Goal: Transaction & Acquisition: Purchase product/service

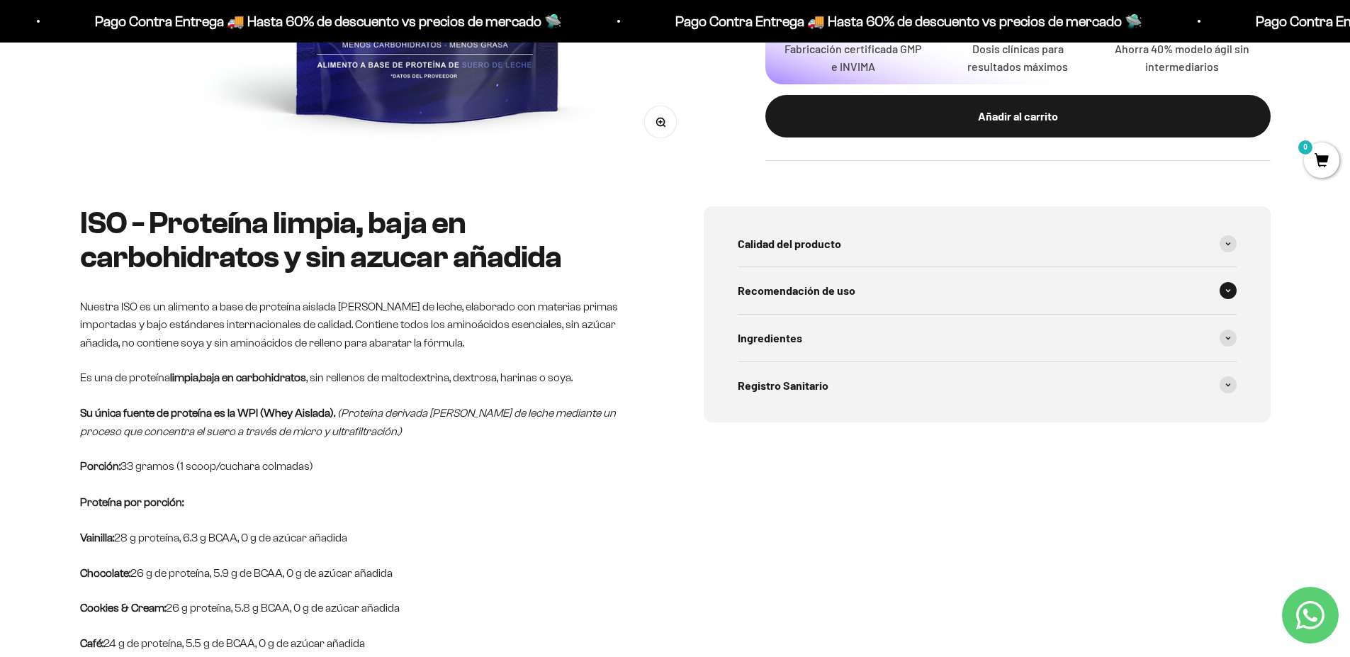
scroll to position [510, 0]
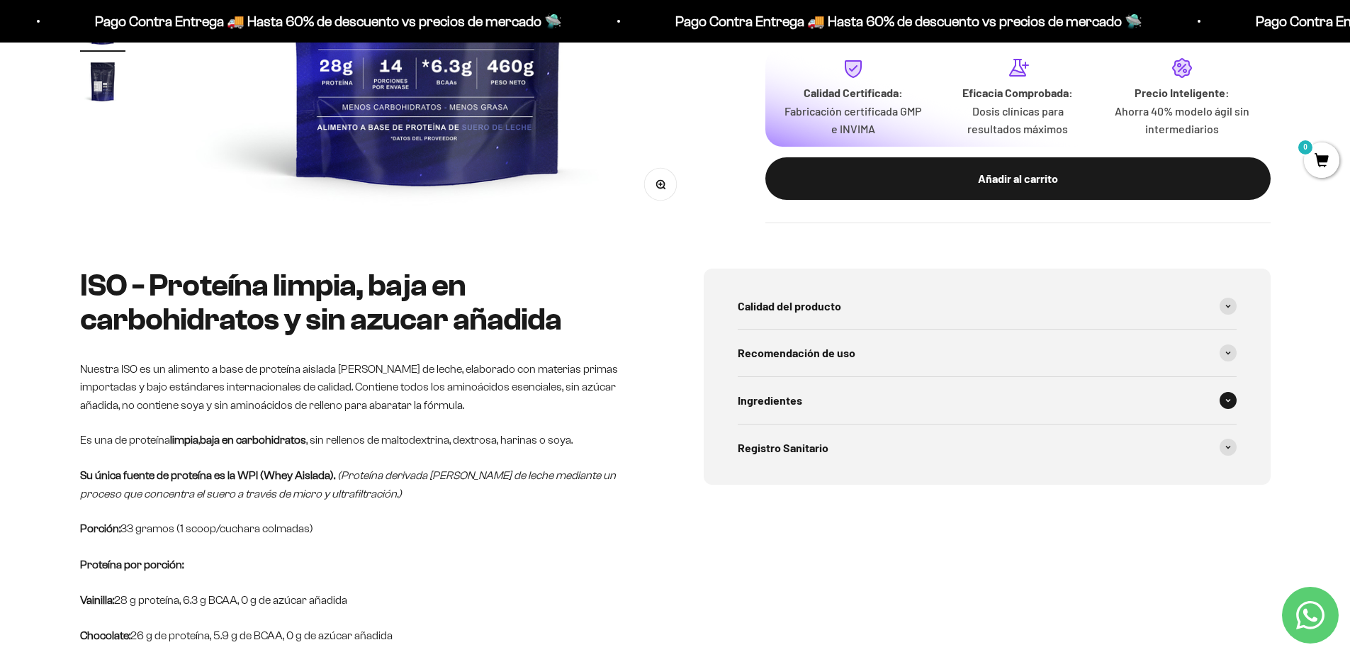
click at [788, 396] on span "Ingredientes" at bounding box center [770, 400] width 64 height 18
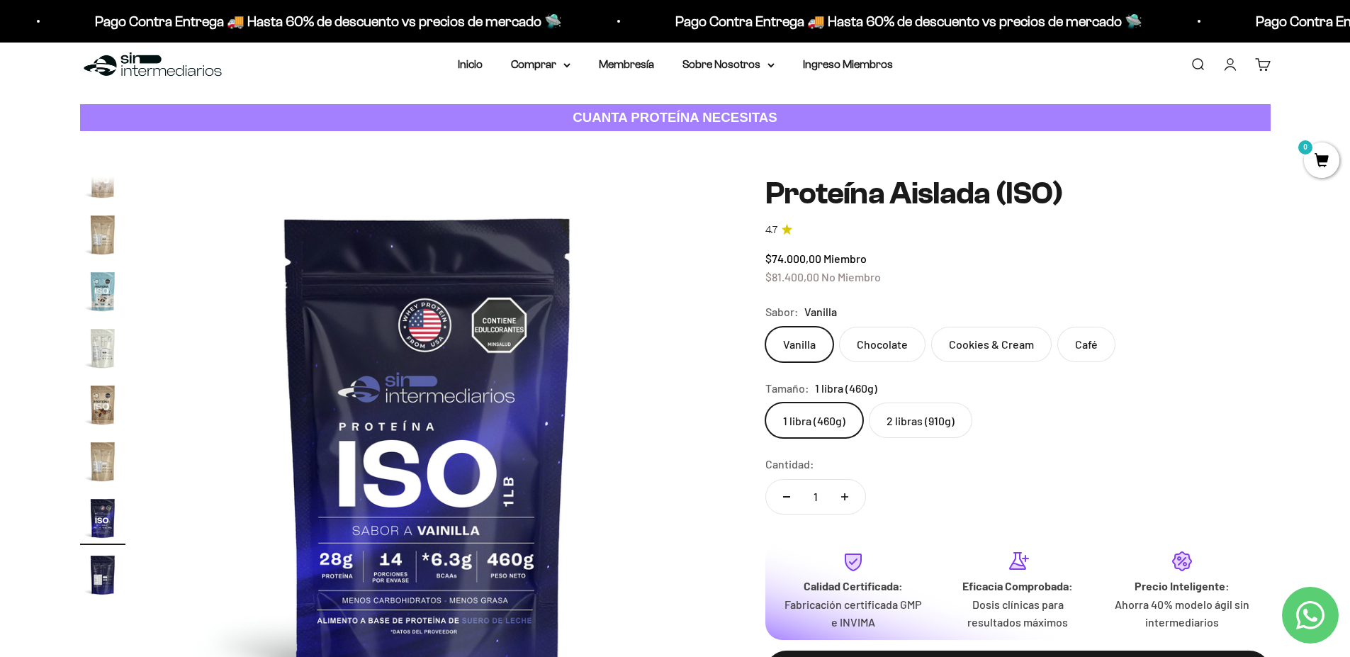
scroll to position [0, 0]
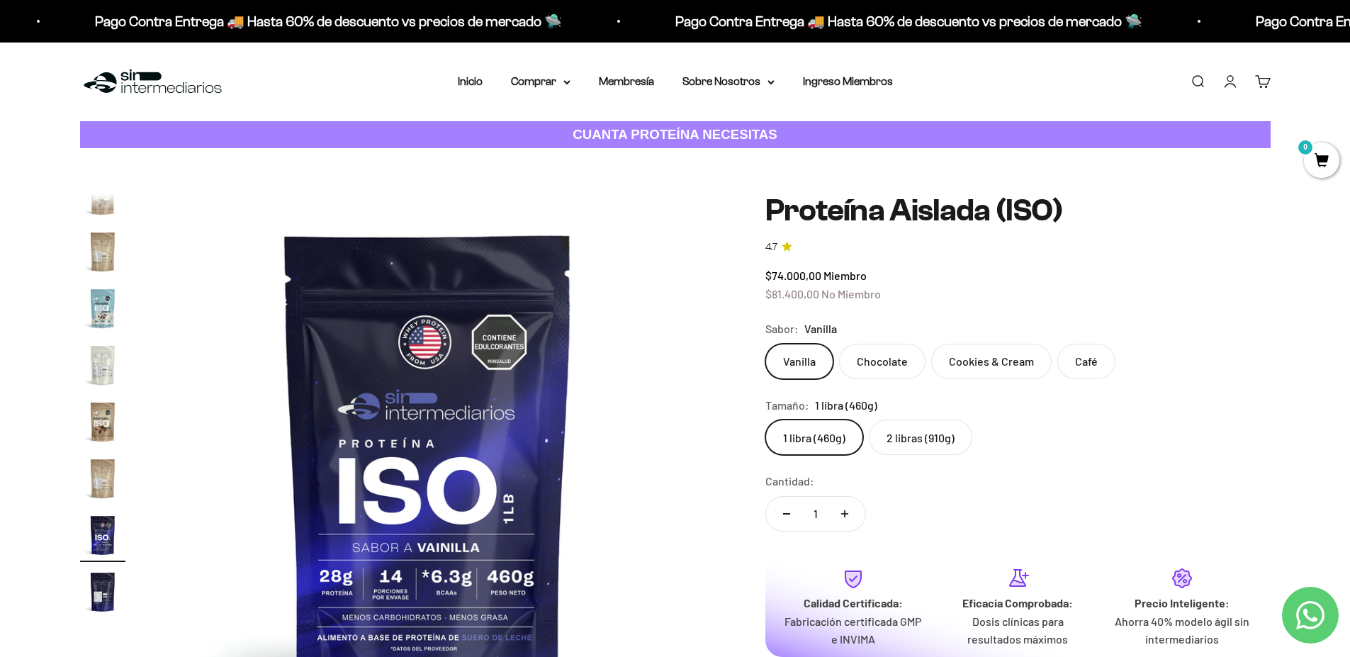
click at [101, 589] on img "Ir al artículo 17" at bounding box center [102, 591] width 45 height 45
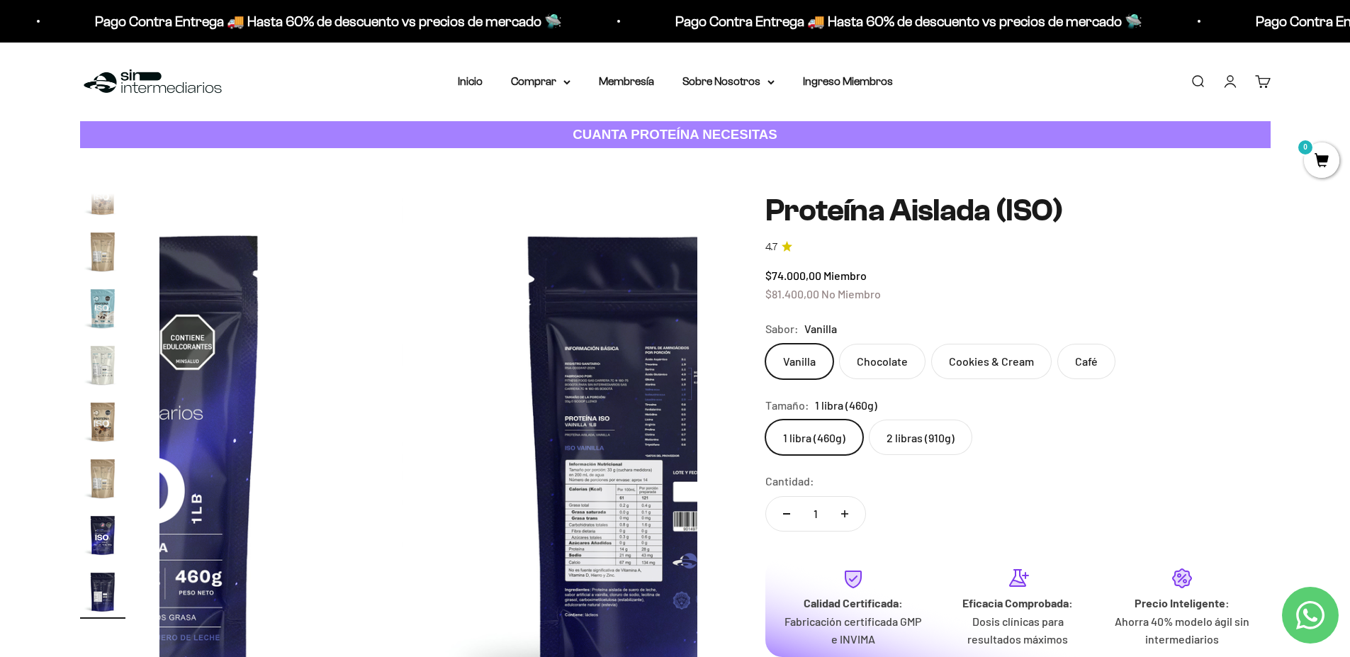
scroll to position [0, 8881]
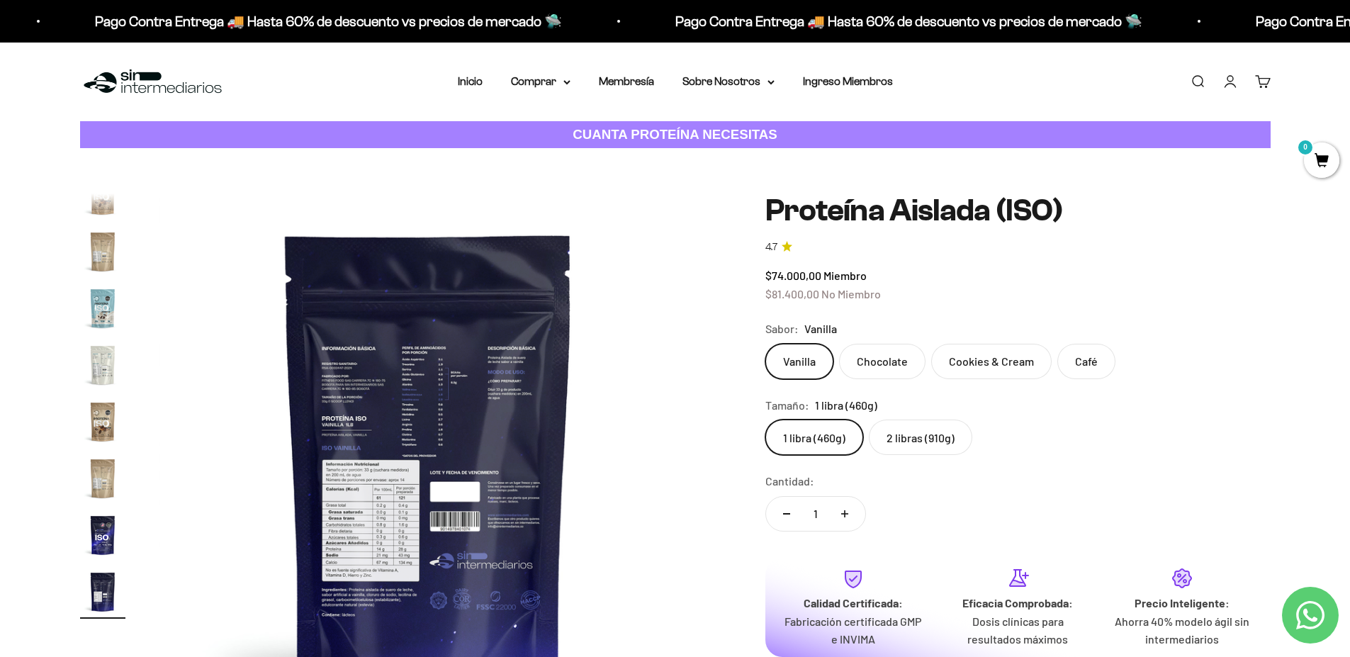
click at [373, 405] on img at bounding box center [428, 462] width 538 height 538
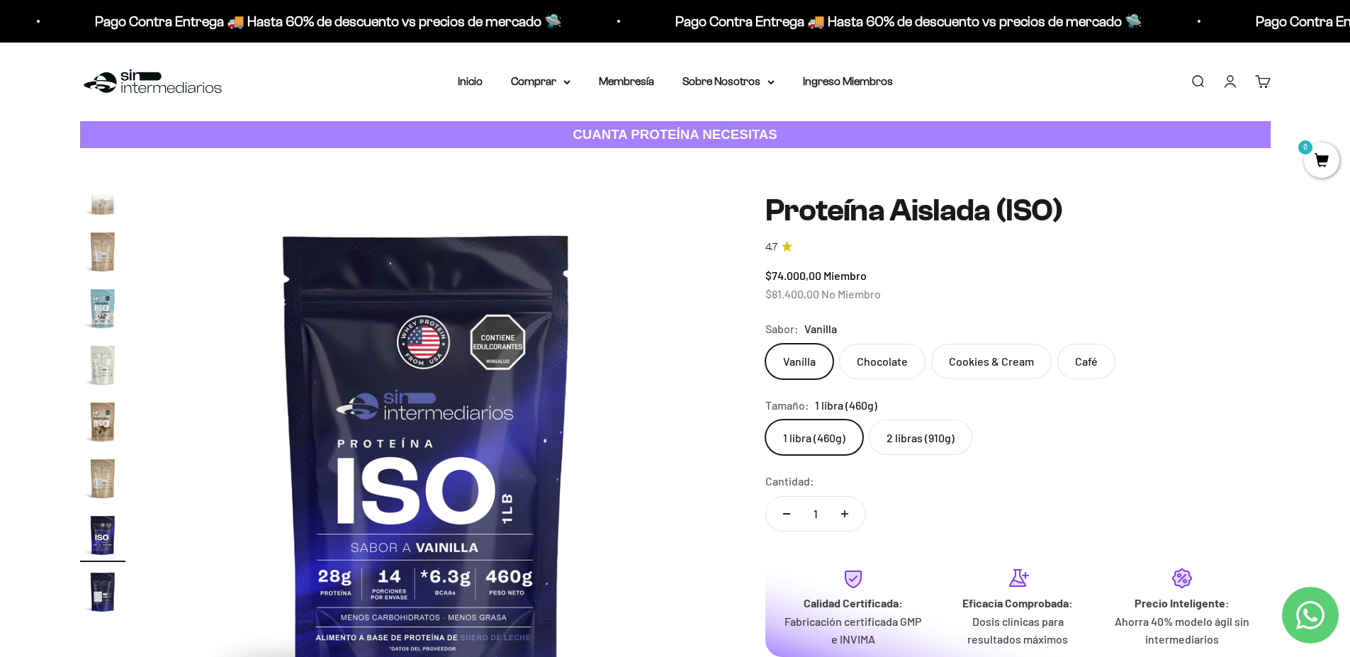
scroll to position [0, 8326]
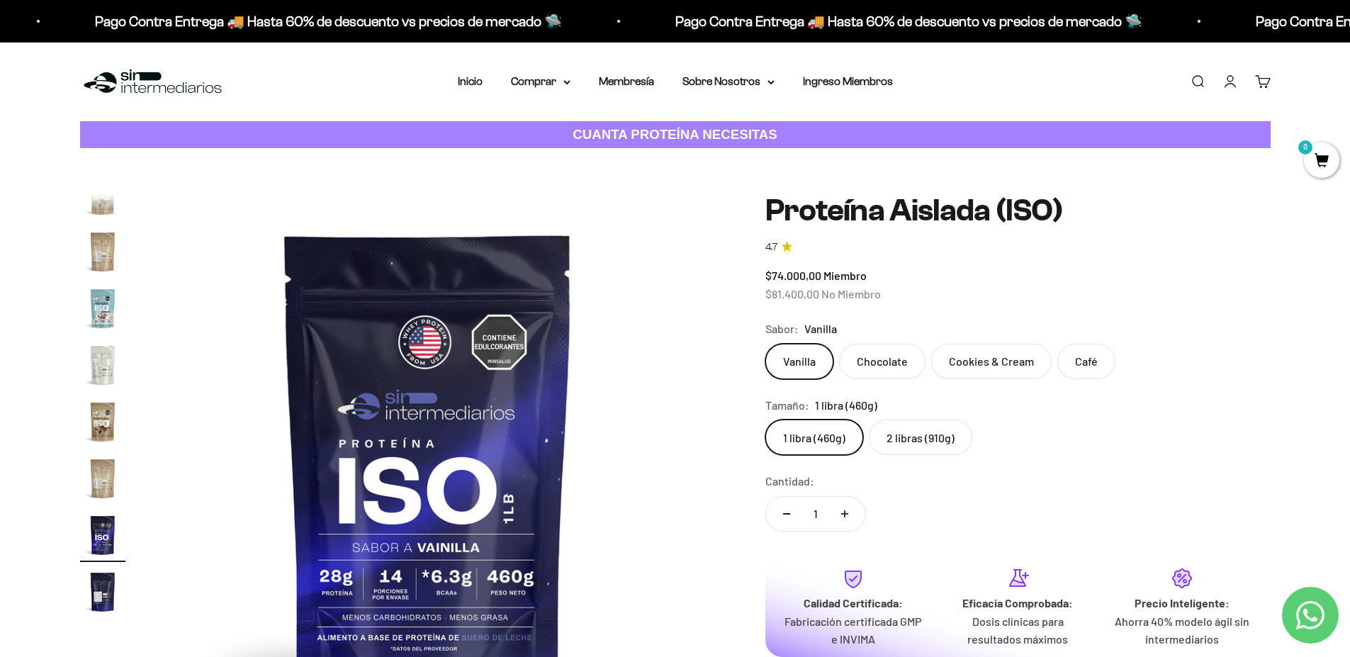
click at [111, 593] on img "Ir al artículo 17" at bounding box center [102, 591] width 45 height 45
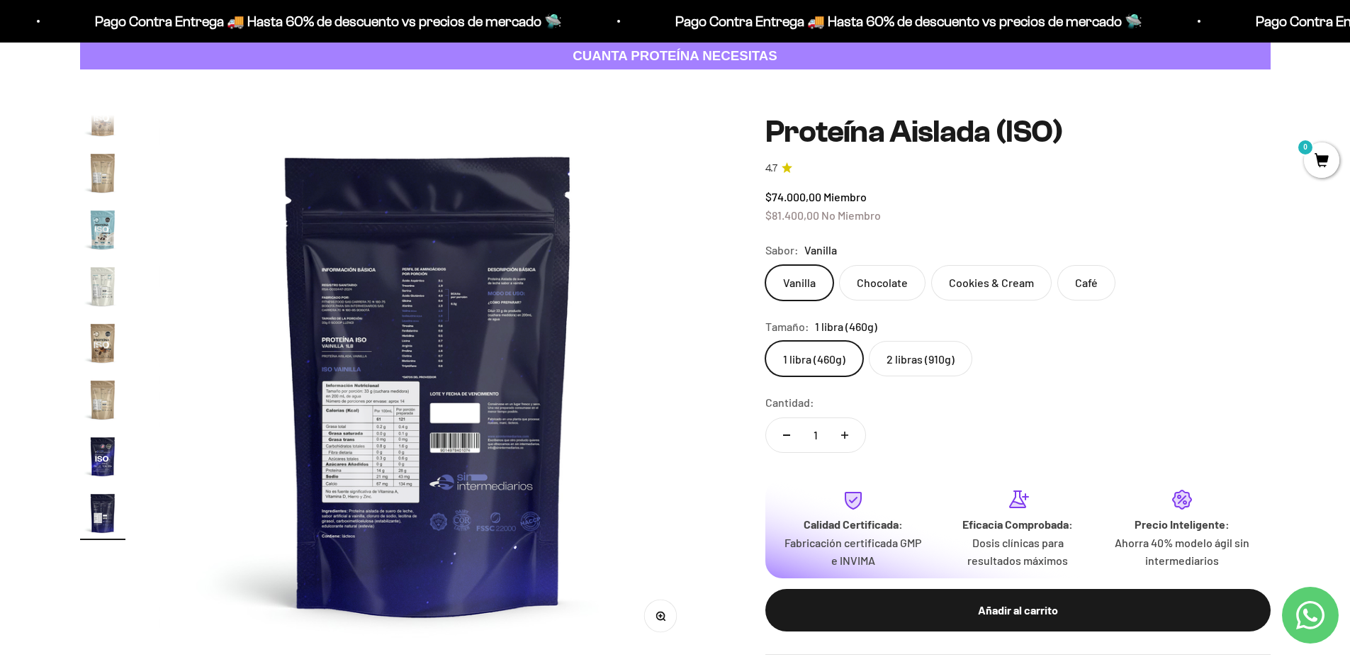
scroll to position [170, 0]
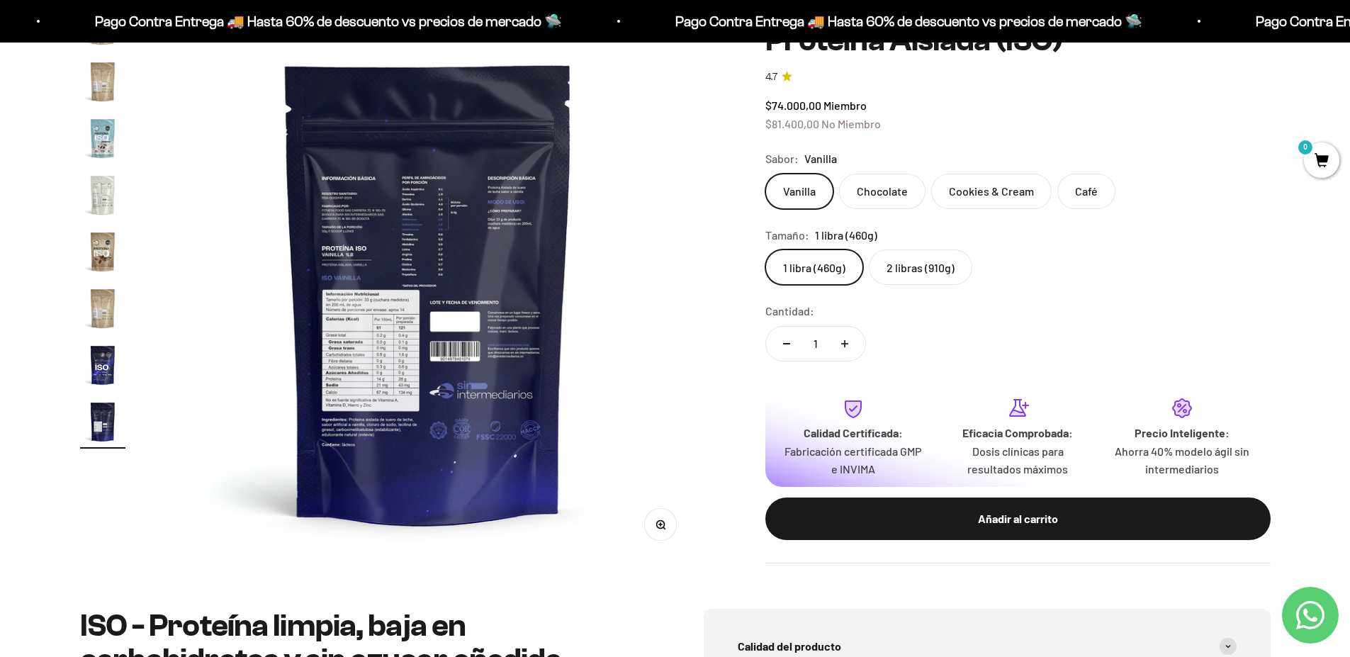
drag, startPoint x: 459, startPoint y: 412, endPoint x: 676, endPoint y: 523, distance: 244.4
click at [676, 523] on div "Zoom Ir al artículo 1 Ir al artículo 2 Ir al artículo 3 Ir al artículo 4 Ir al …" at bounding box center [428, 292] width 538 height 538
click at [670, 524] on button "Zoom" at bounding box center [660, 525] width 32 height 32
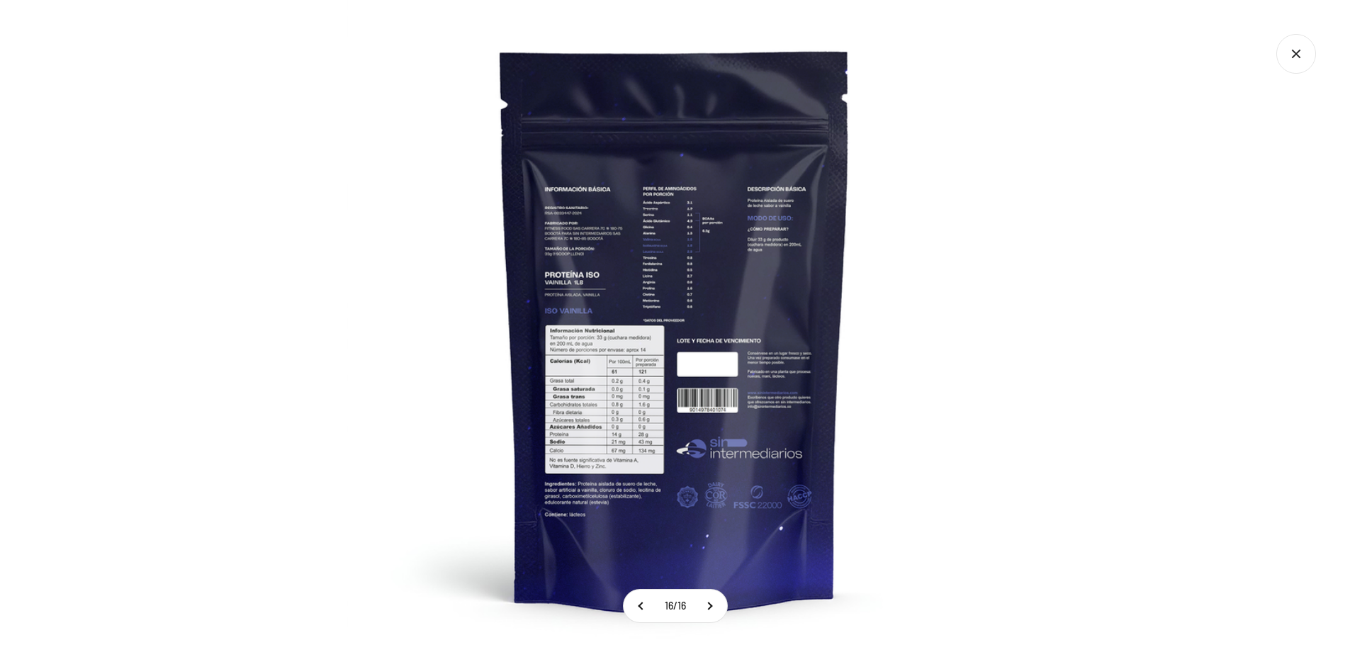
click at [661, 523] on img at bounding box center [675, 328] width 657 height 657
click at [619, 444] on img at bounding box center [675, 328] width 657 height 657
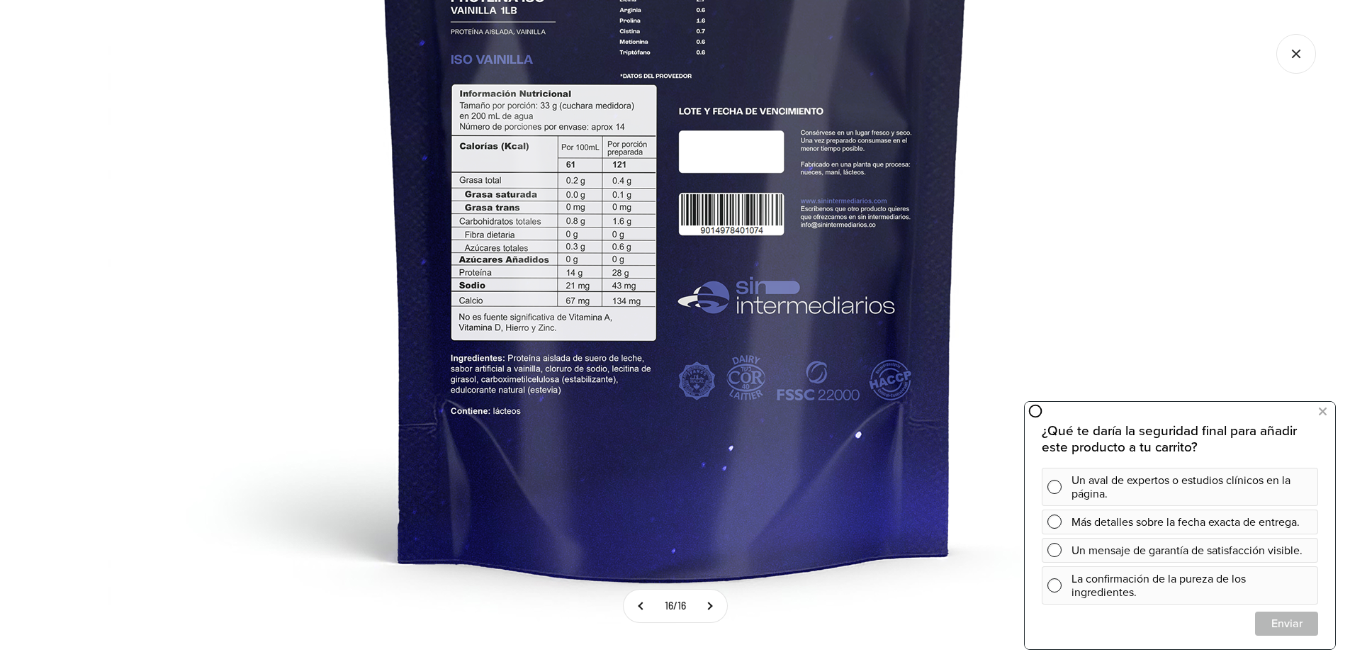
click at [1063, 286] on img at bounding box center [675, 90] width 1134 height 1134
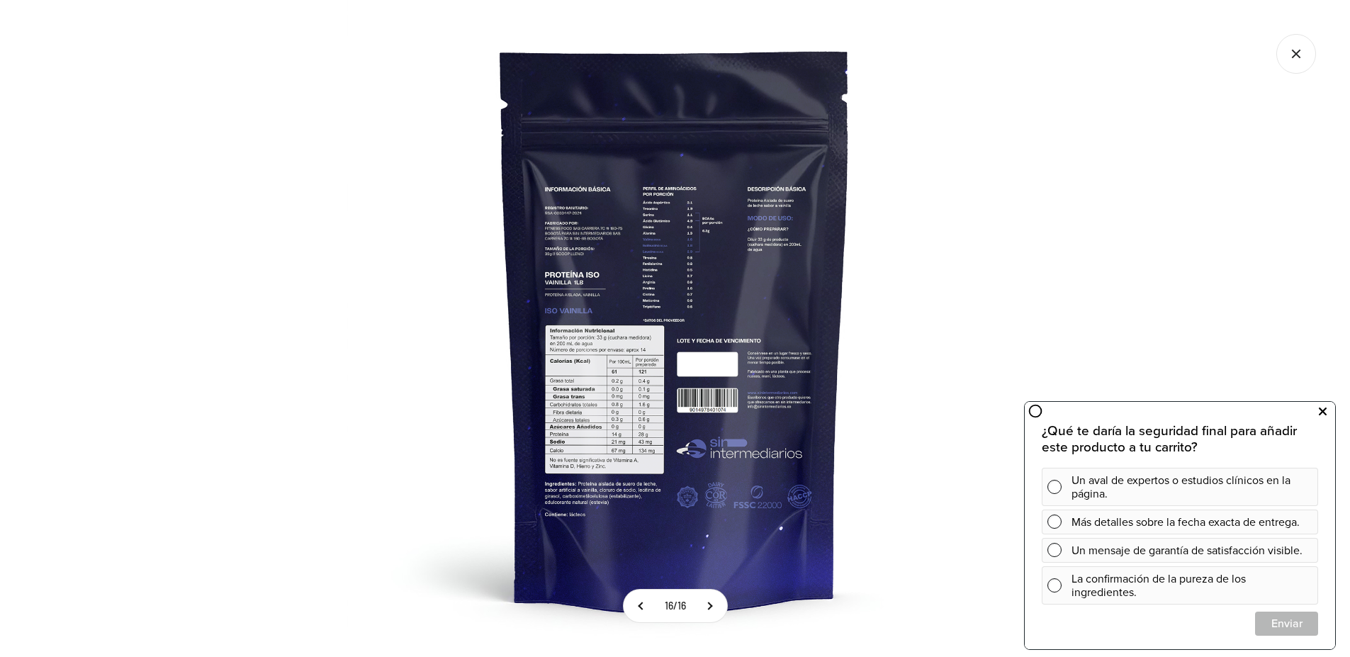
click at [1326, 412] on icon at bounding box center [1323, 412] width 8 height 18
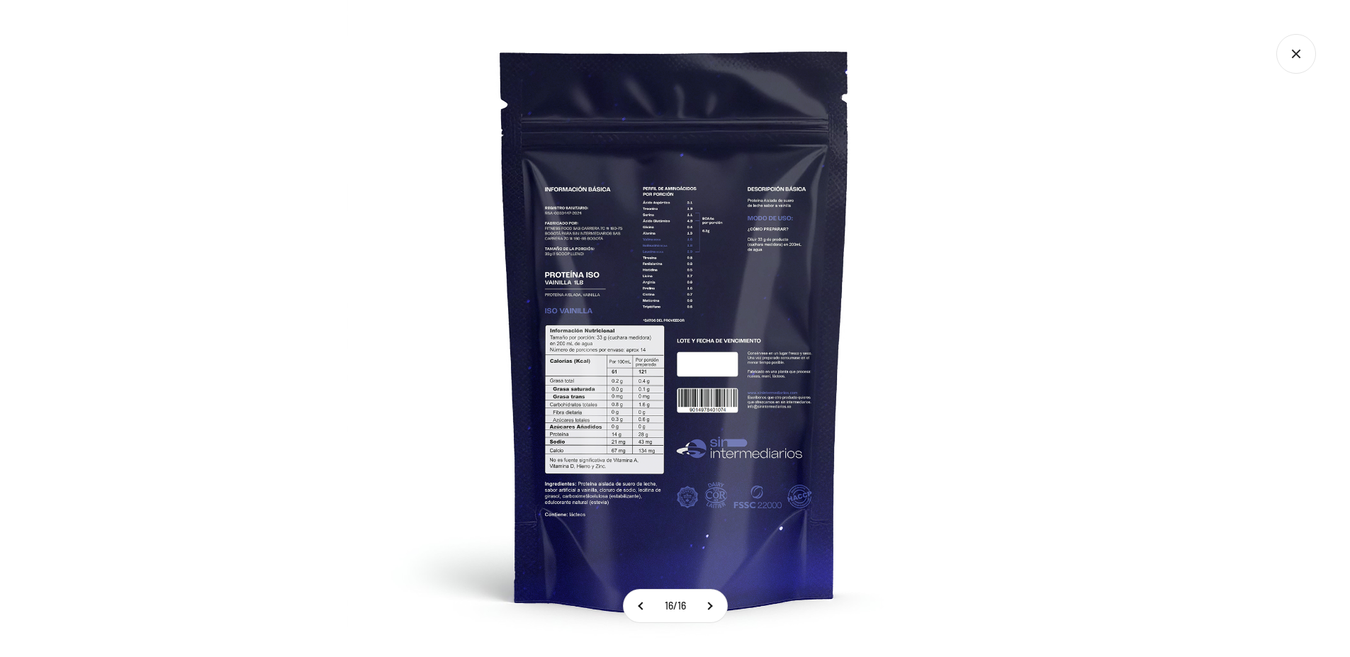
click at [1292, 53] on icon "Cerrar galería" at bounding box center [1296, 54] width 40 height 40
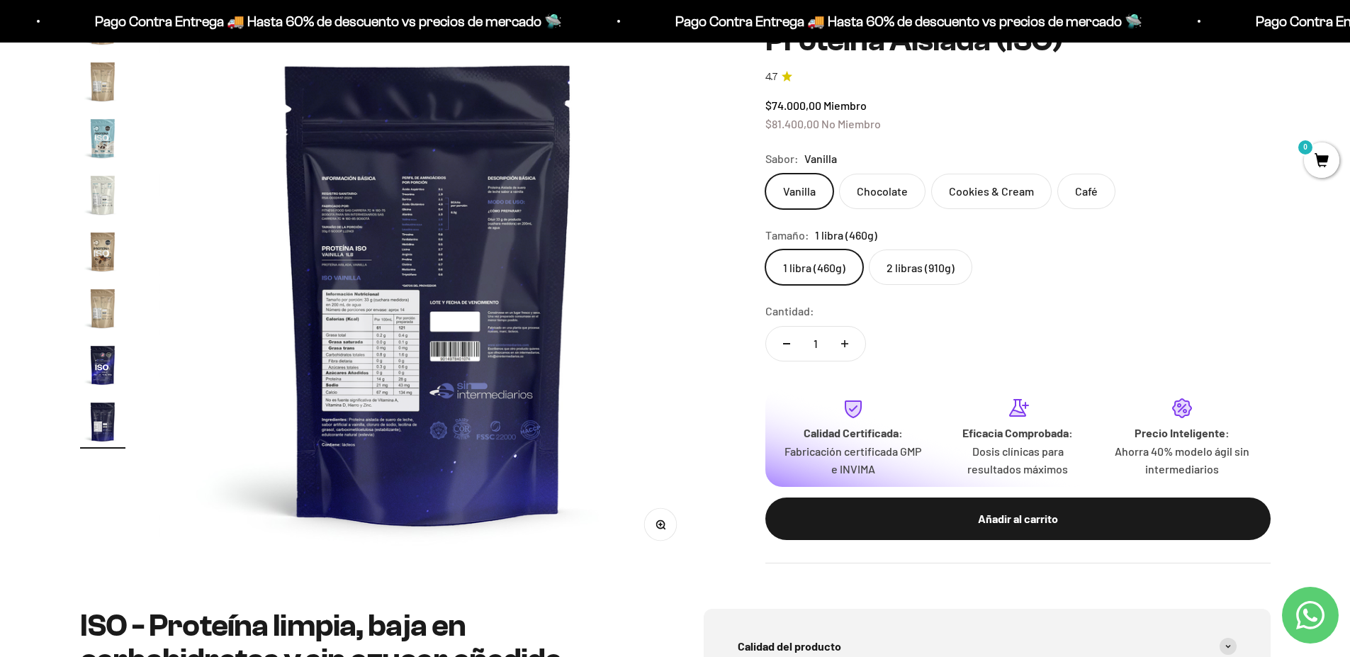
click at [105, 308] on img "Ir al artículo 15" at bounding box center [102, 308] width 45 height 45
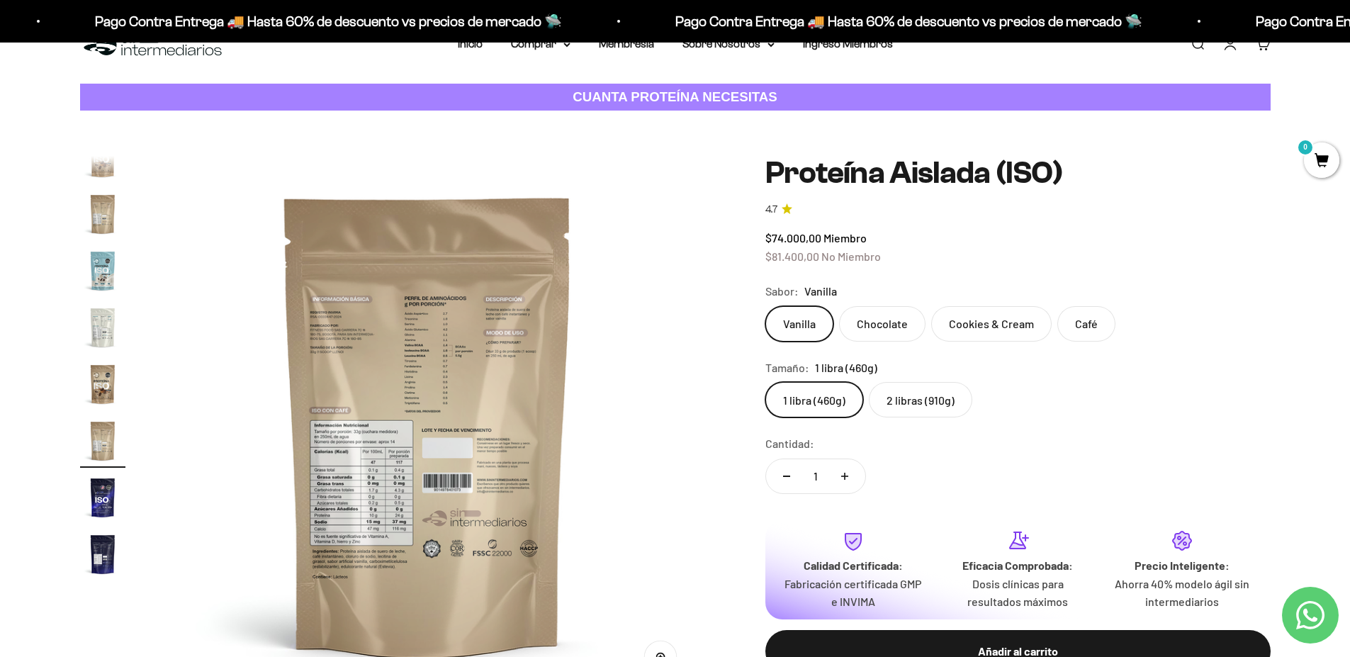
scroll to position [0, 0]
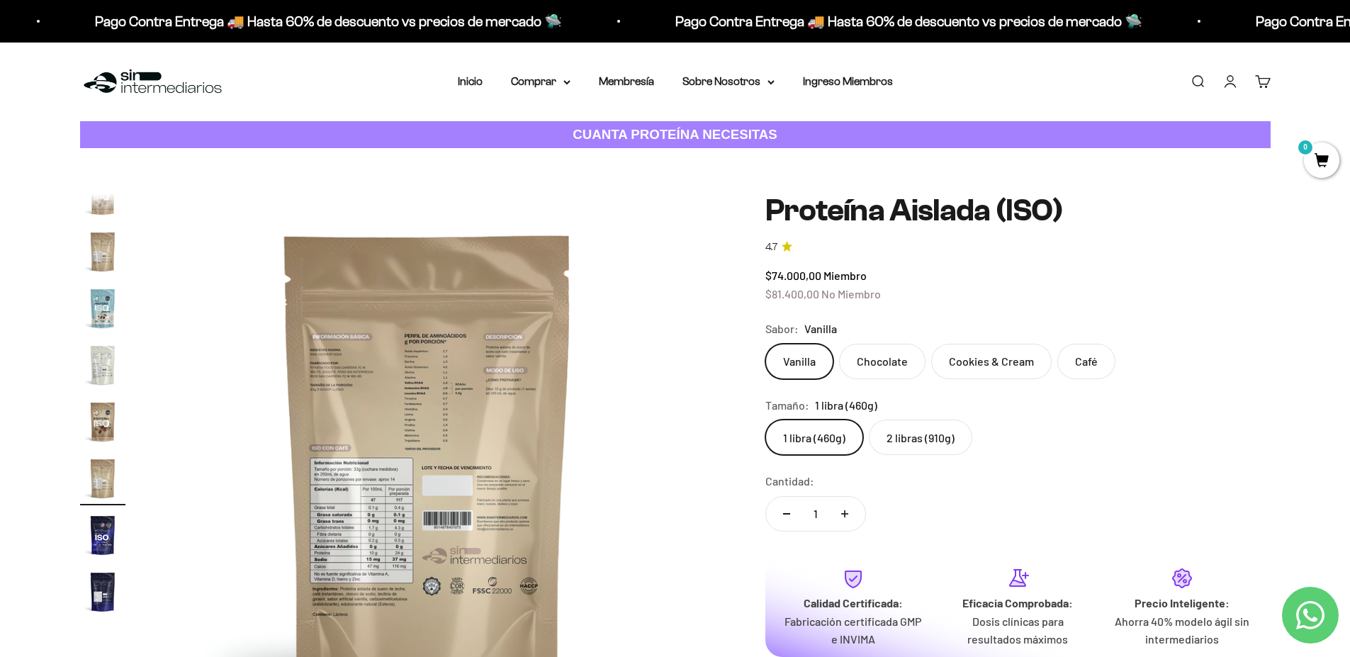
click at [101, 366] on img "Ir al artículo 13" at bounding box center [102, 364] width 45 height 45
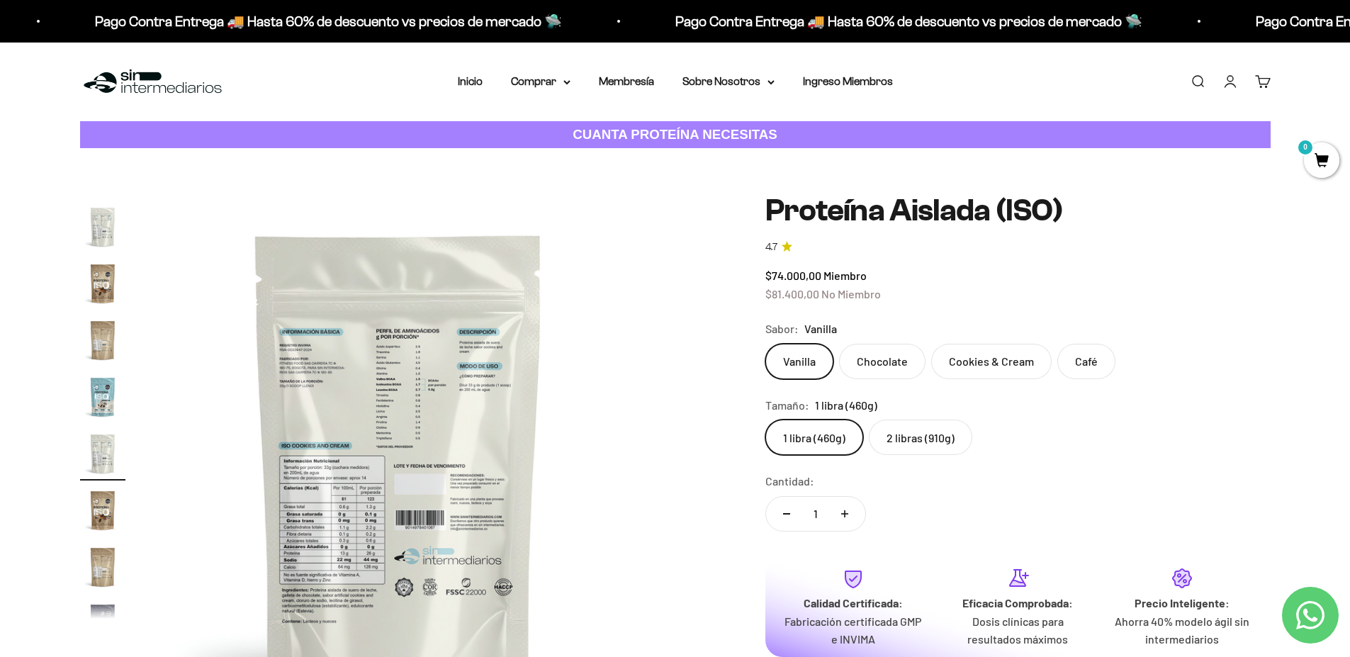
scroll to position [0, 6660]
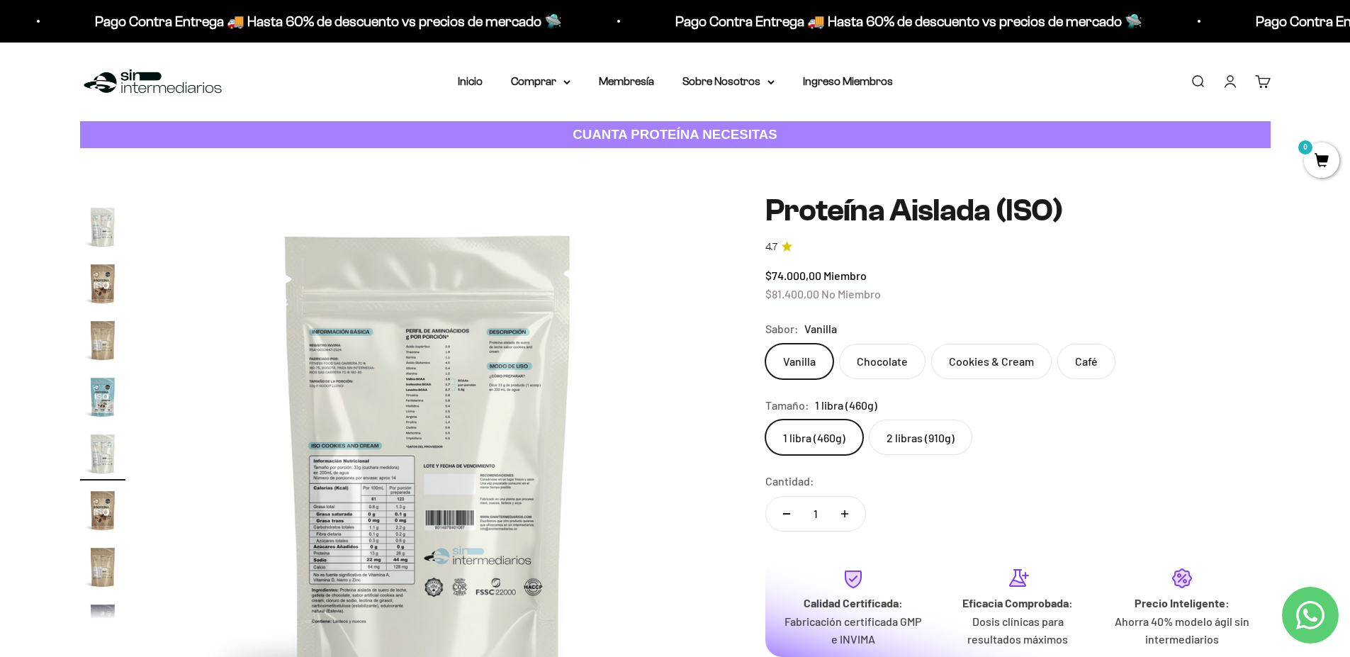
click at [976, 362] on label "Cookies & Cream" at bounding box center [991, 361] width 120 height 35
click at [765, 344] on input "Cookies & Cream" at bounding box center [765, 343] width 1 height 1
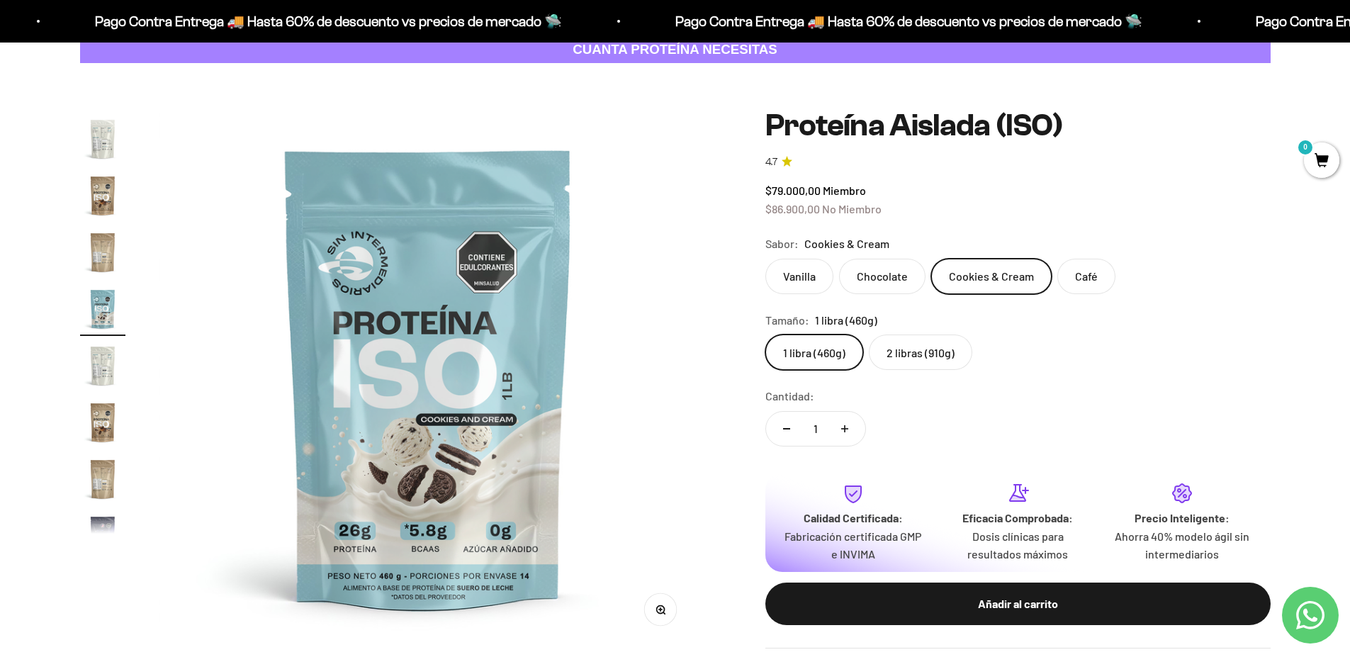
scroll to position [512, 0]
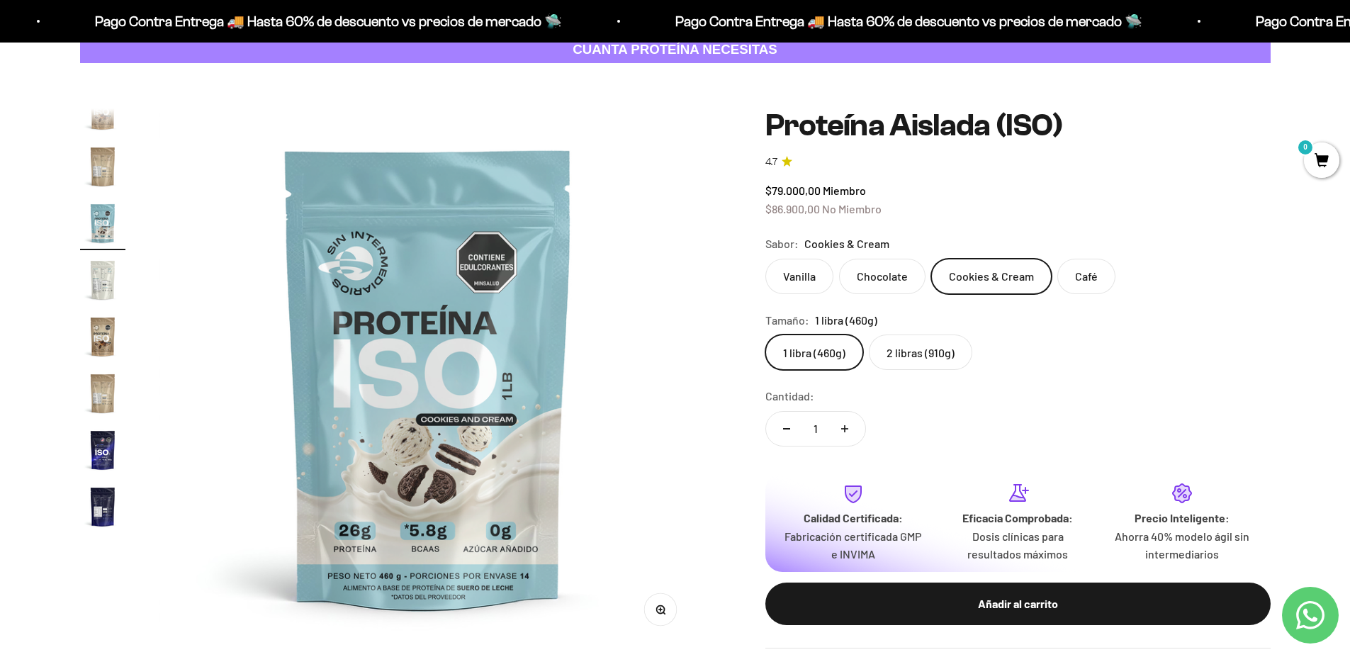
click at [106, 451] on img "Ir al artículo 16" at bounding box center [102, 449] width 45 height 45
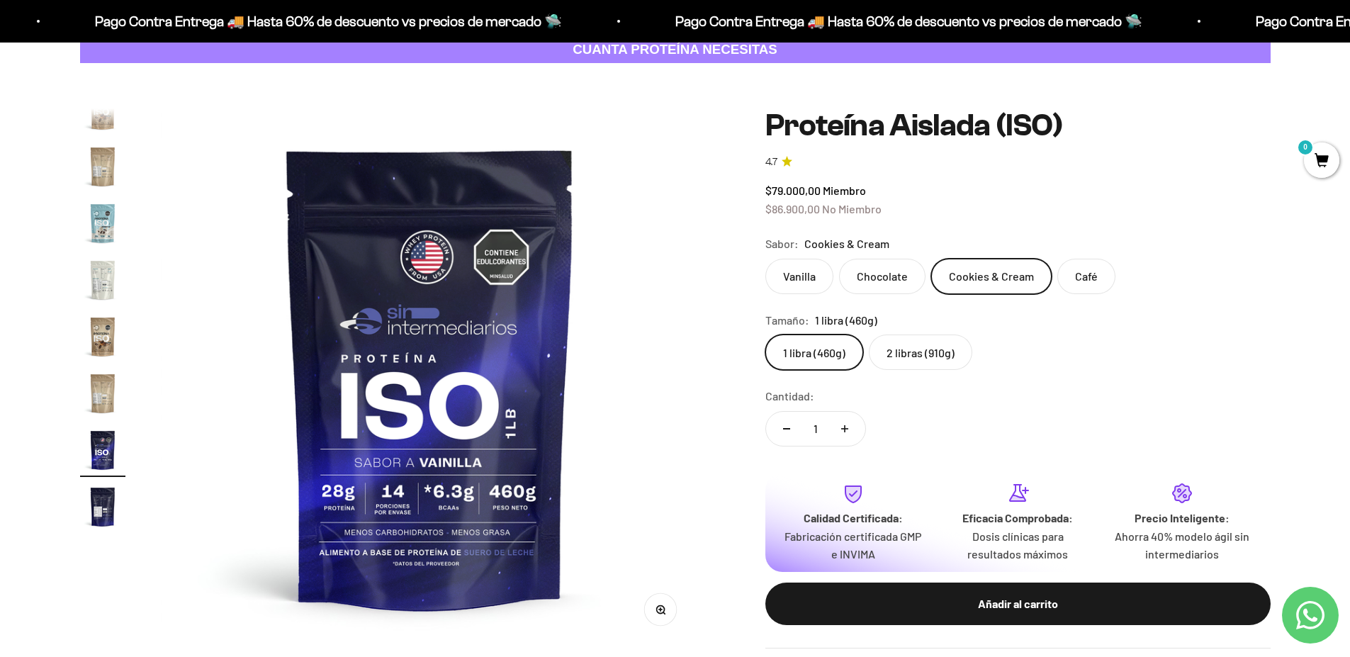
scroll to position [0, 8326]
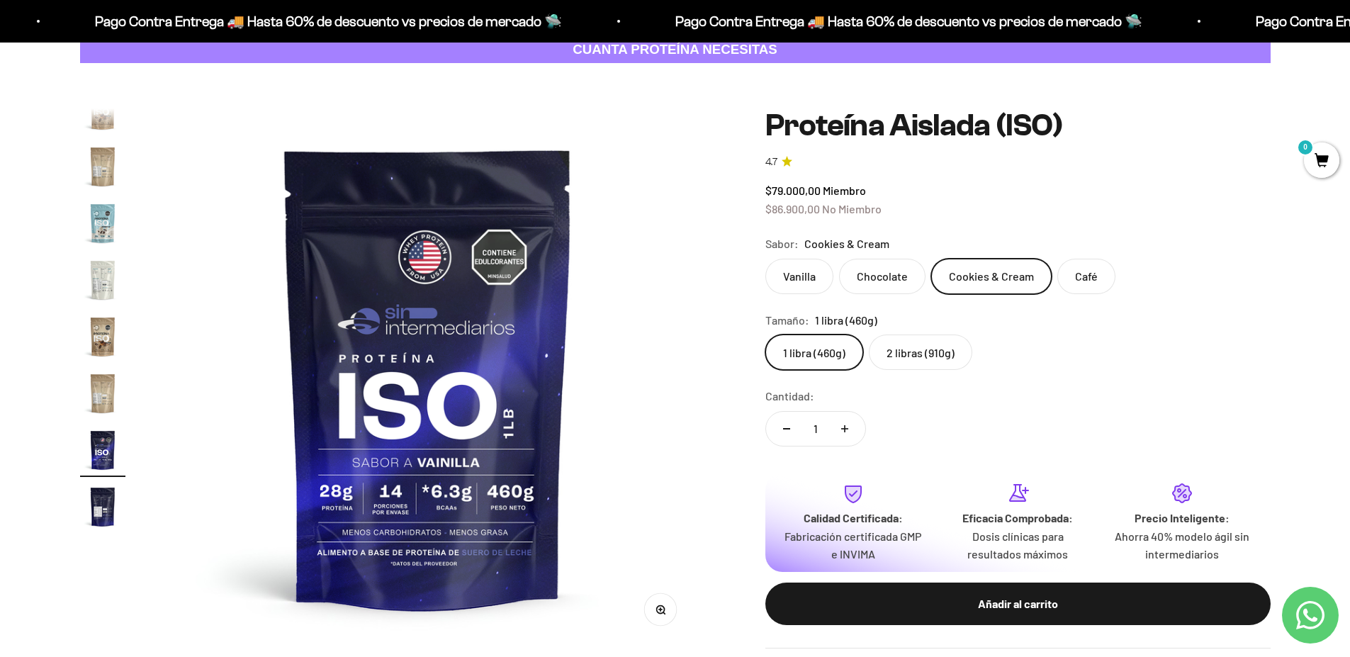
click at [103, 347] on img "Ir al artículo 14" at bounding box center [102, 336] width 45 height 45
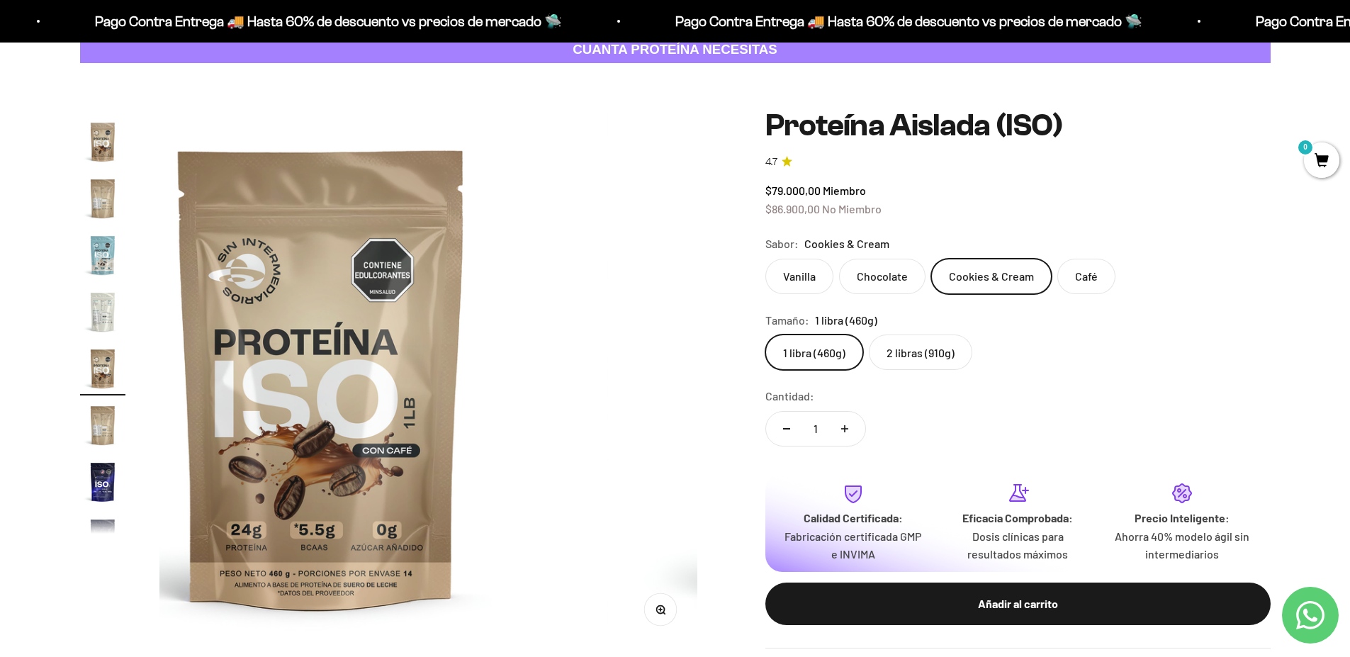
scroll to position [0, 7215]
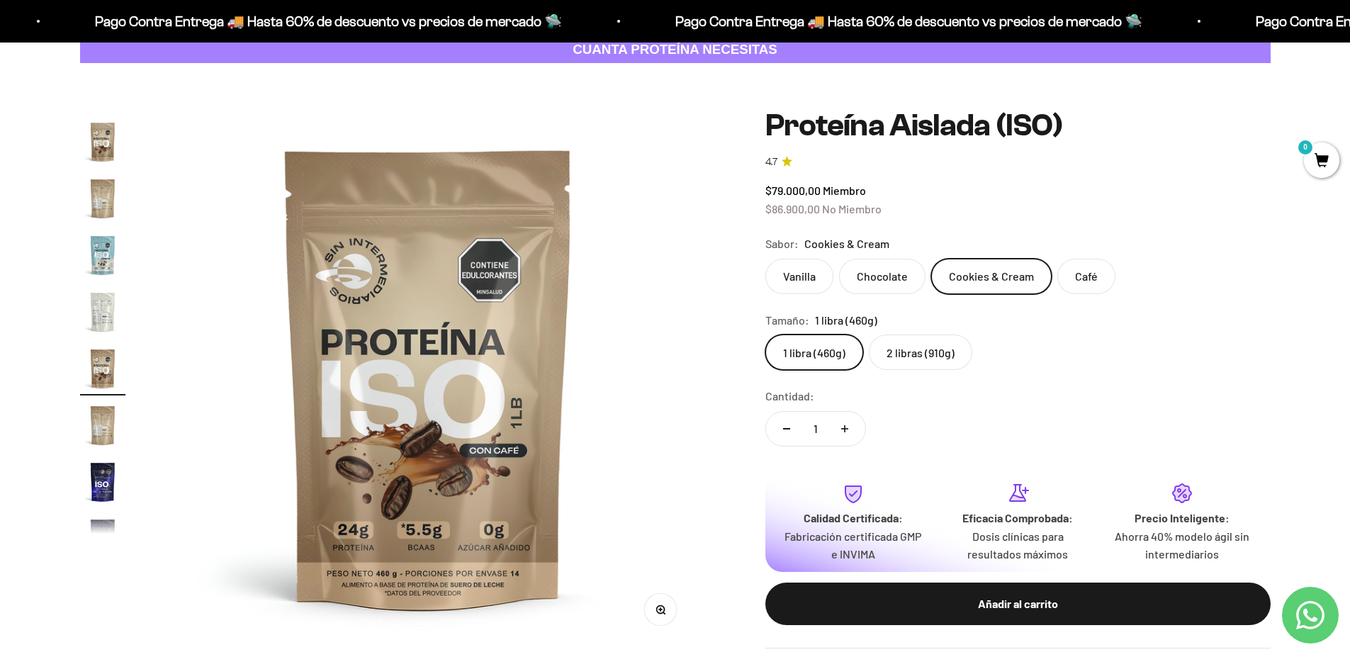
click at [102, 252] on img "Ir al artículo 12" at bounding box center [102, 254] width 45 height 45
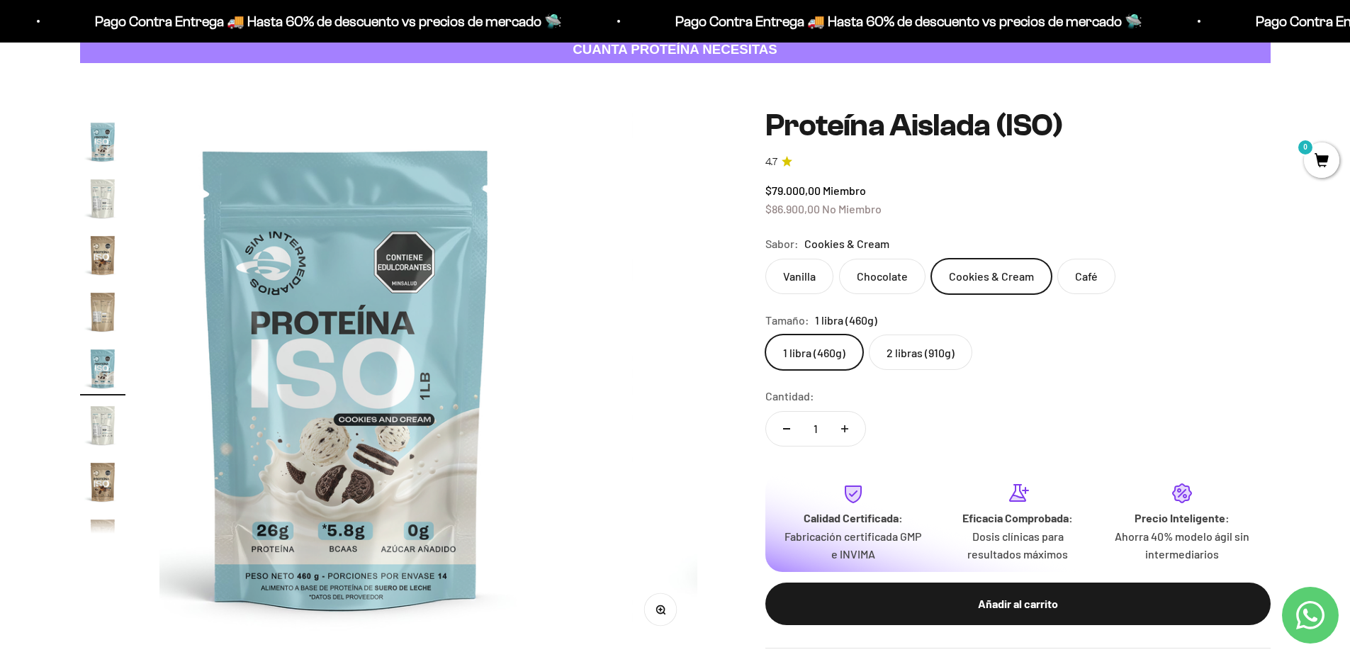
scroll to position [0, 6105]
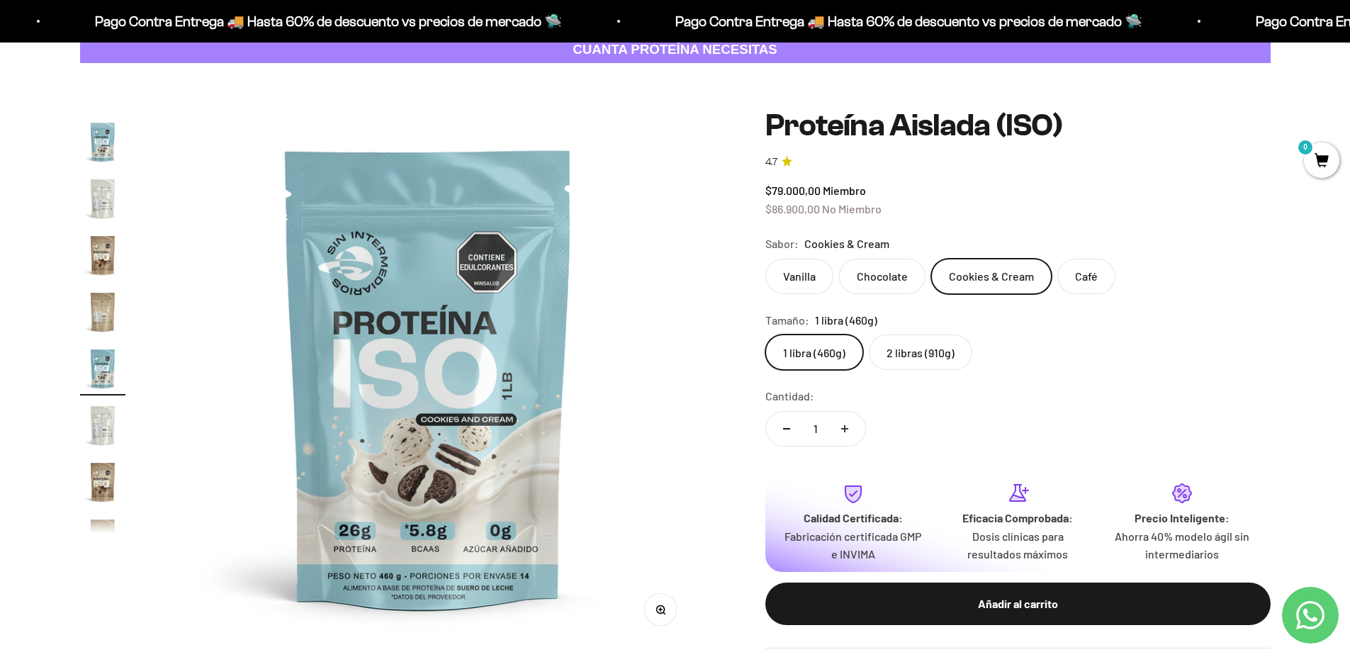
click at [103, 146] on img "Ir al artículo 8" at bounding box center [102, 141] width 45 height 45
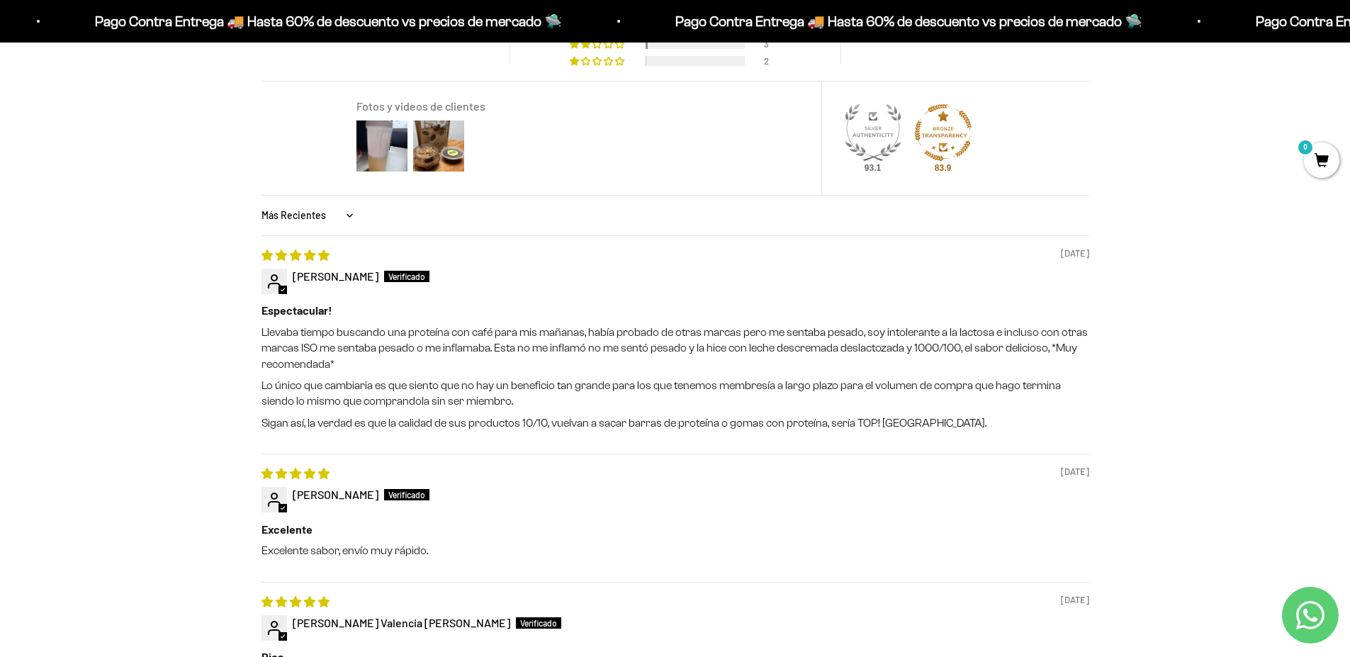
scroll to position [0, 0]
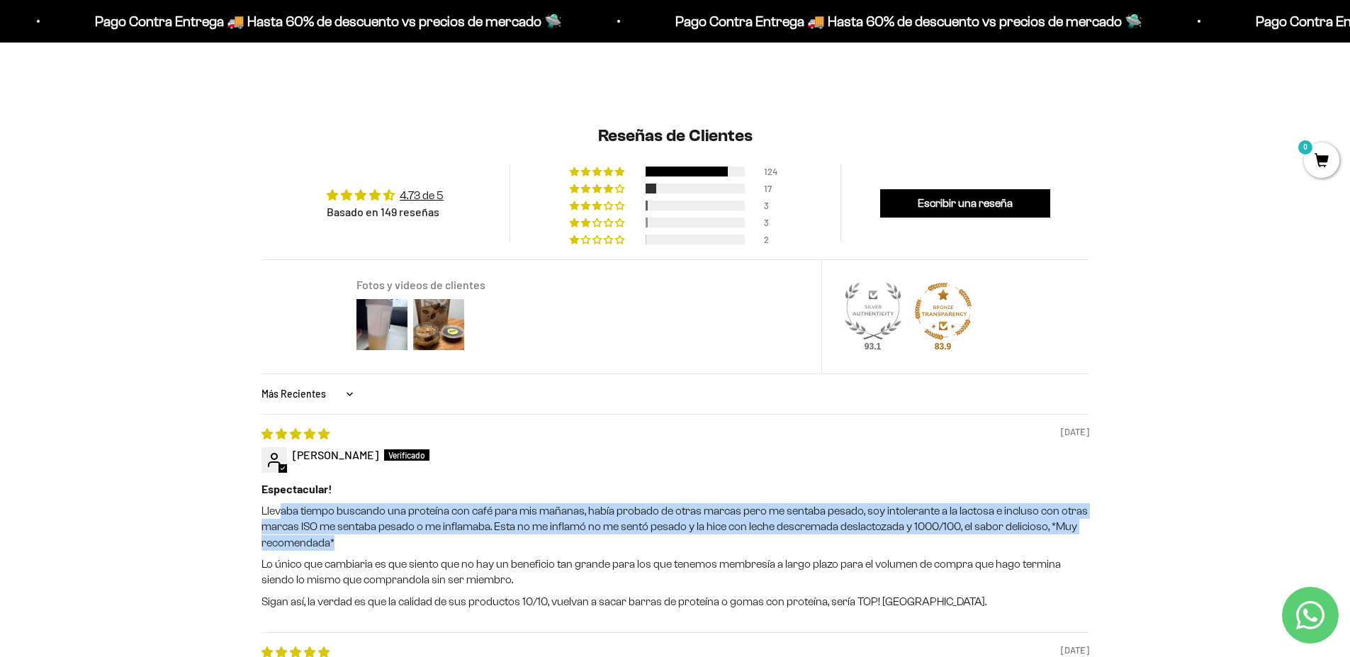
drag, startPoint x: 278, startPoint y: 505, endPoint x: 755, endPoint y: 482, distance: 477.5
click at [1080, 533] on p "Llevaba tiempo buscando una proteína con café para mis mañanas, había probado d…" at bounding box center [676, 526] width 828 height 47
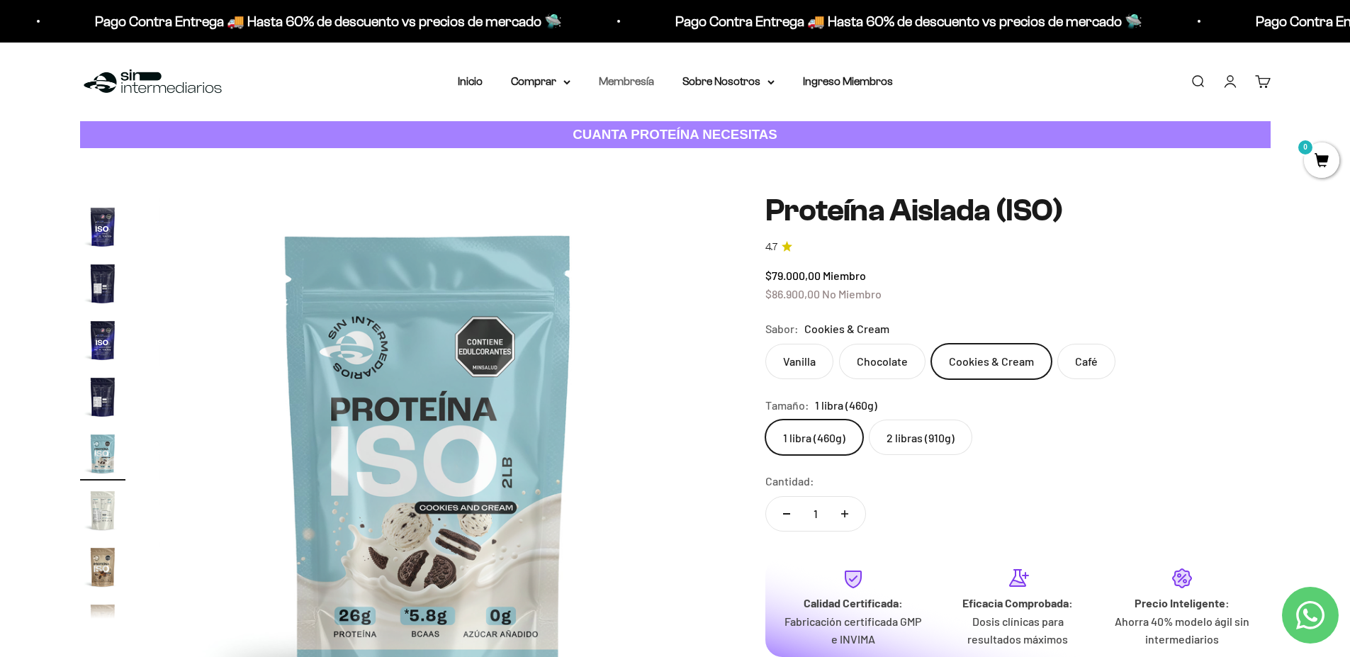
click at [623, 79] on link "Membresía" at bounding box center [626, 81] width 55 height 12
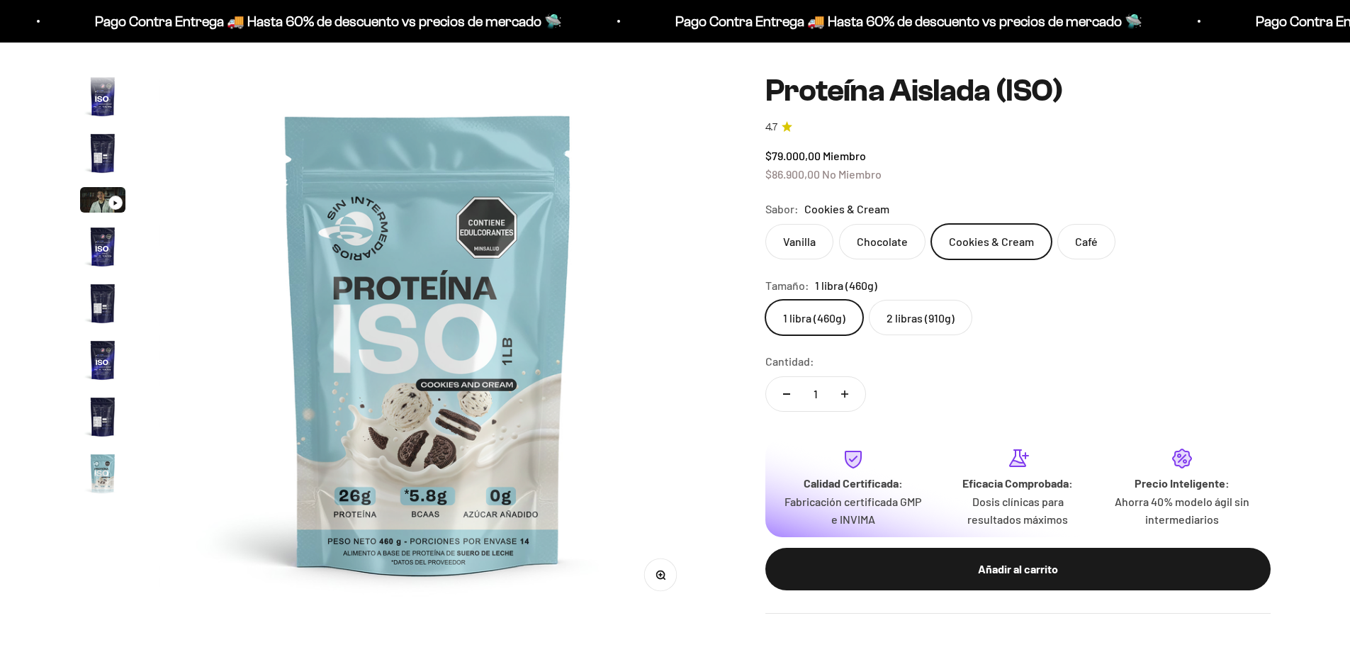
scroll to position [366, 0]
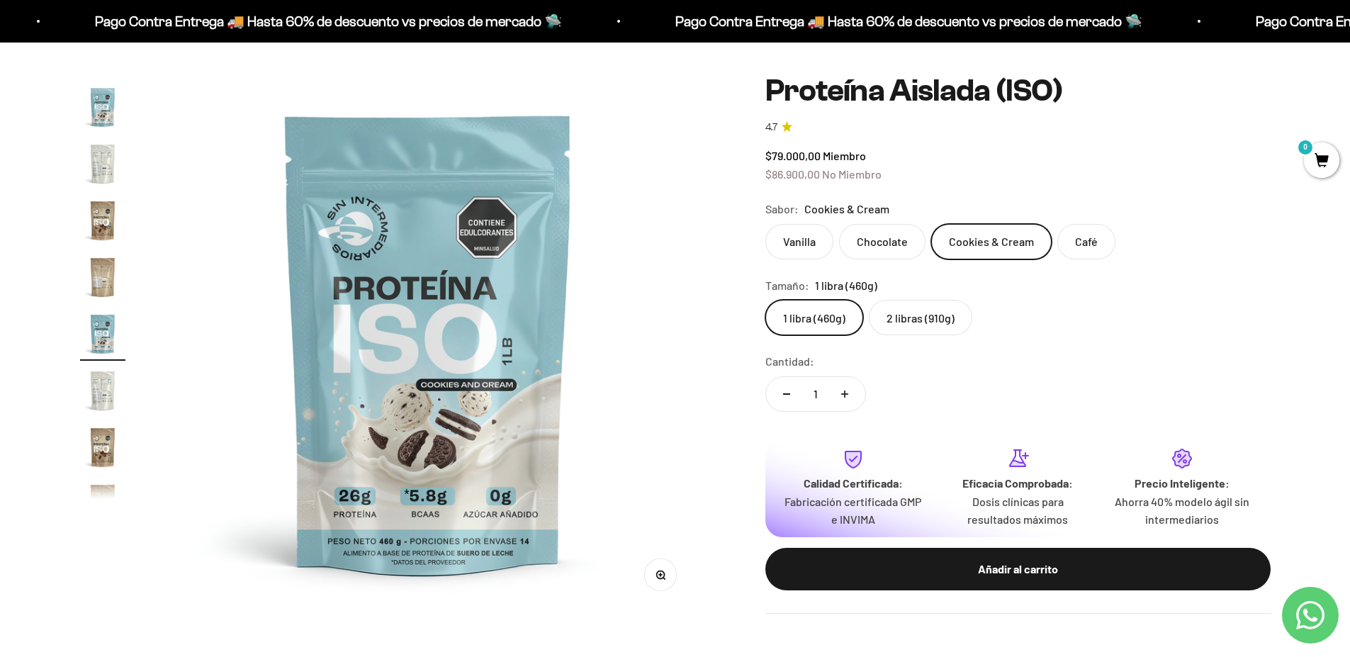
click at [908, 323] on label "2 libras (910g)" at bounding box center [920, 317] width 103 height 35
click at [765, 300] on input "2 libras (910g)" at bounding box center [765, 299] width 1 height 1
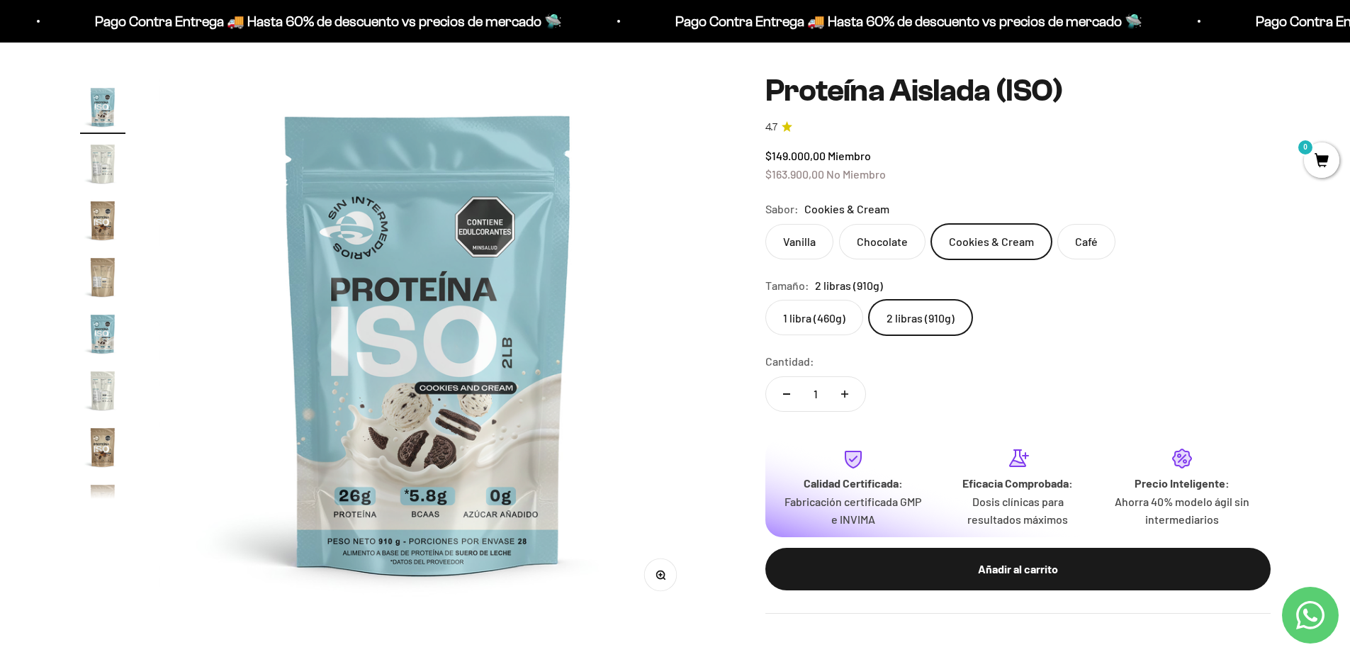
scroll to position [140, 0]
click at [101, 389] on img "Ir al artículo 9" at bounding box center [102, 390] width 45 height 45
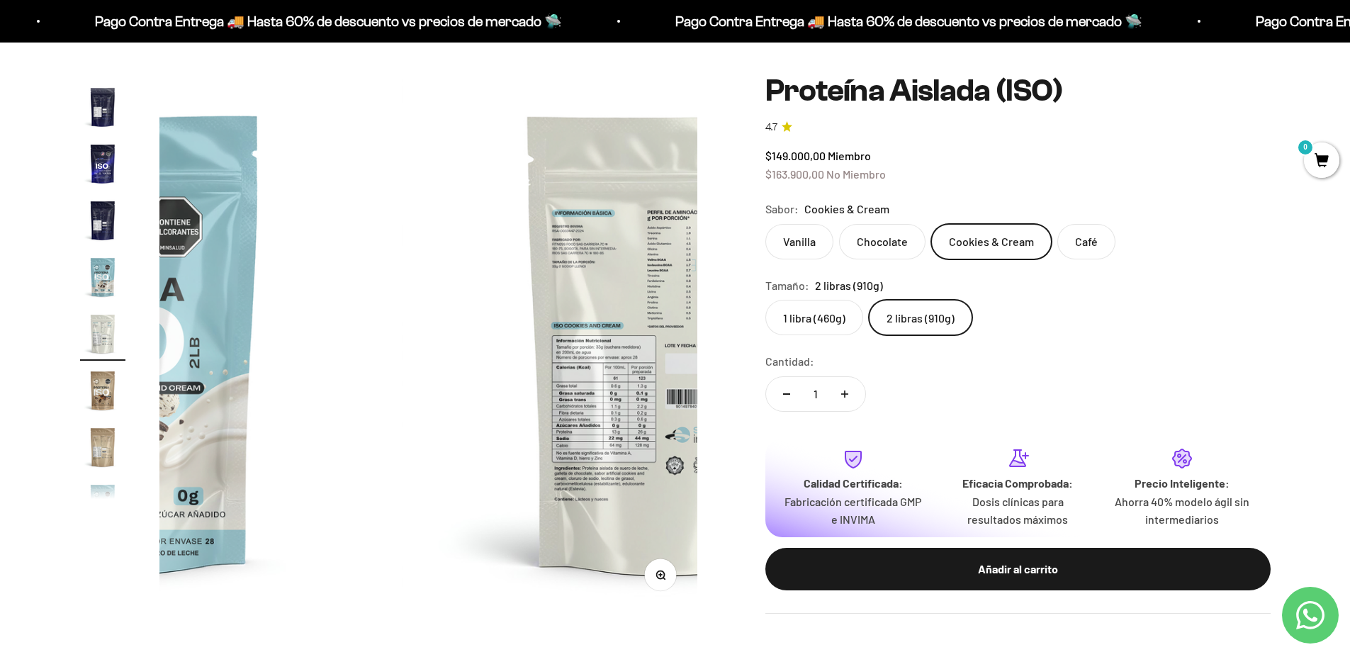
scroll to position [0, 4441]
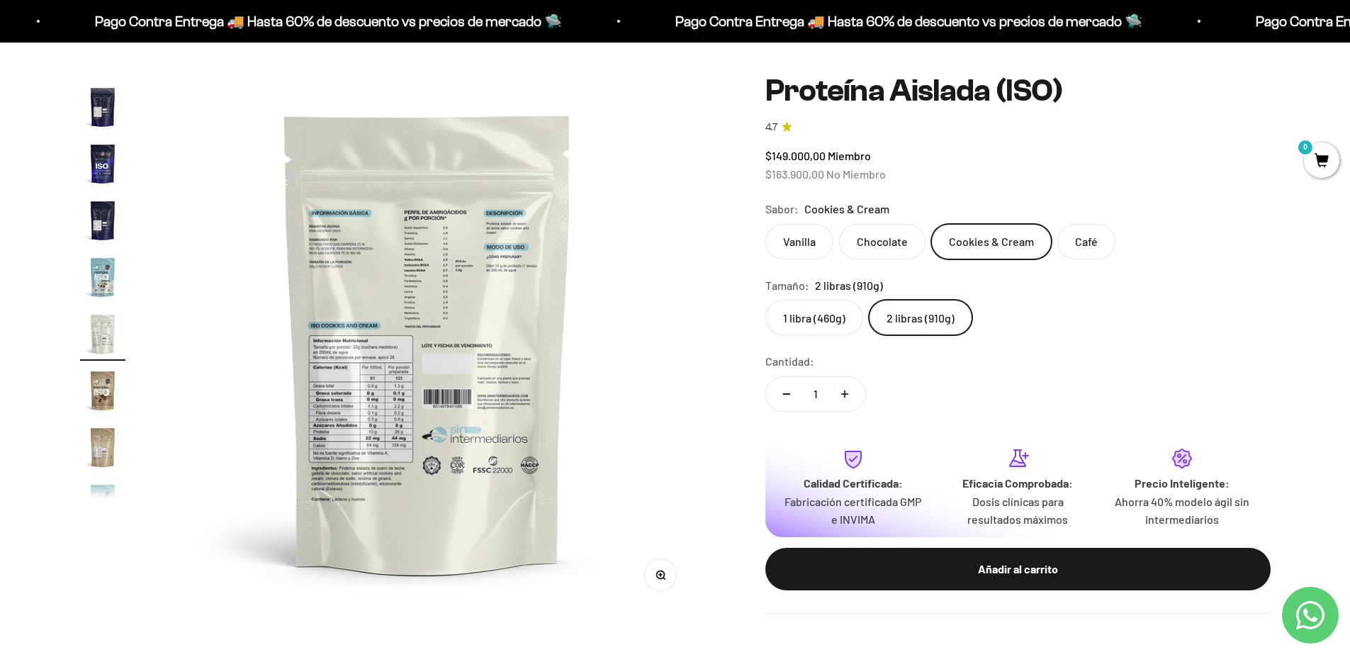
click at [659, 579] on icon "button" at bounding box center [661, 576] width 10 height 10
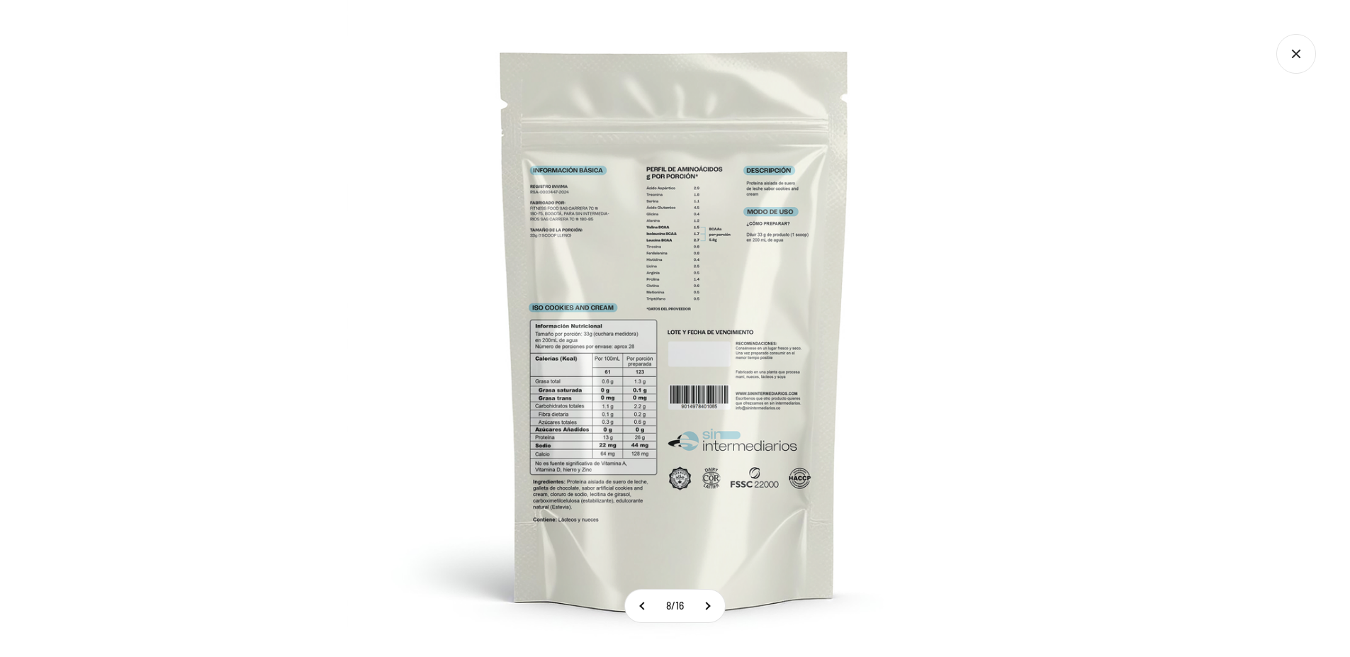
click at [646, 404] on img at bounding box center [675, 328] width 657 height 657
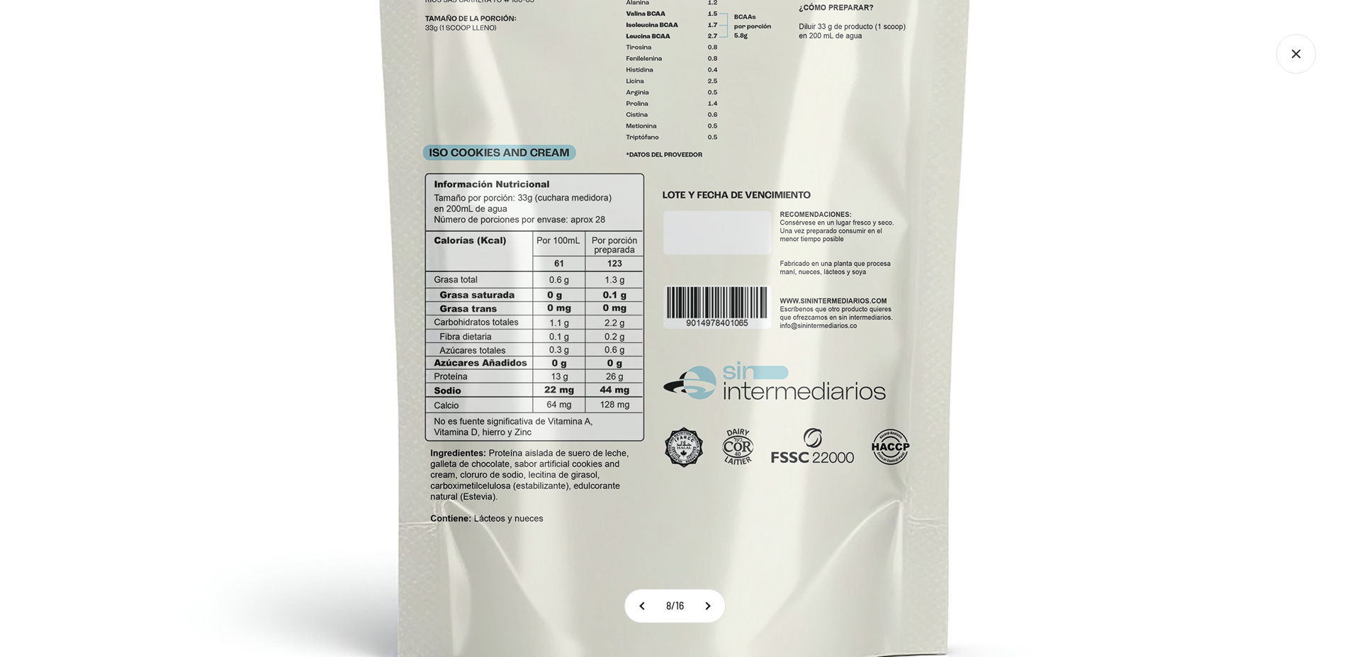
click at [1142, 263] on img at bounding box center [675, 189] width 1134 height 1134
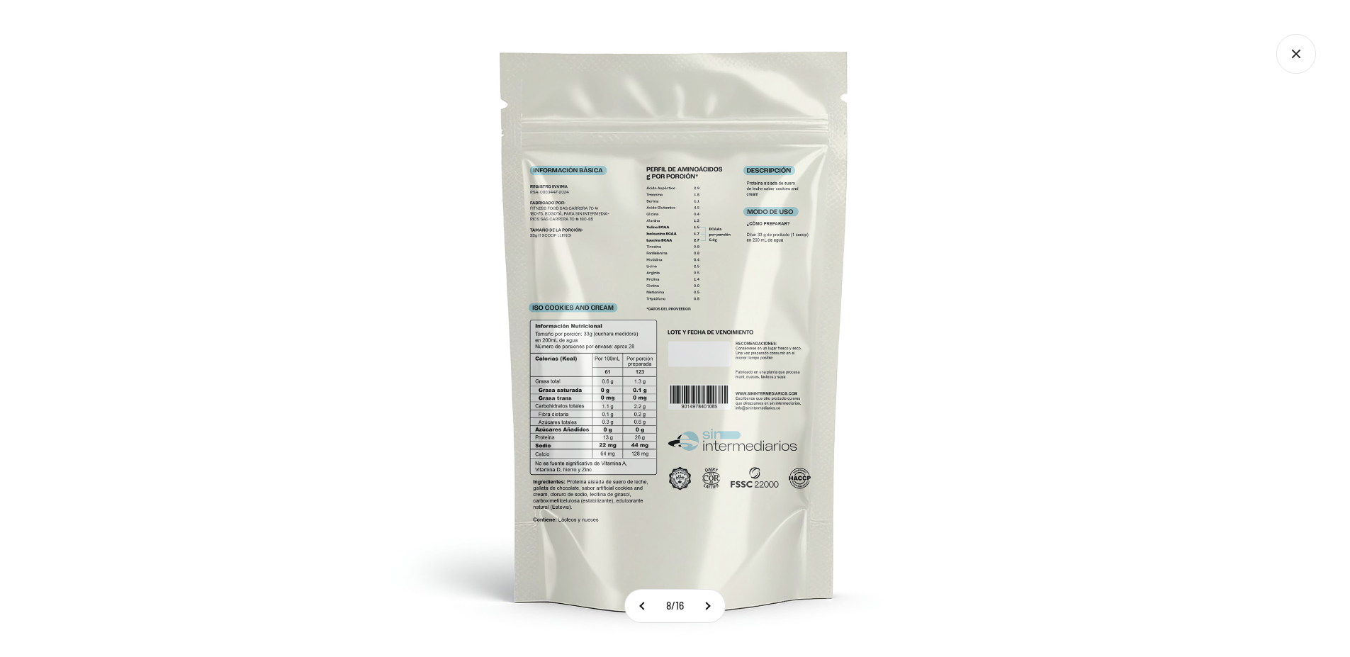
click at [1296, 60] on icon "Cerrar galería" at bounding box center [1296, 54] width 40 height 40
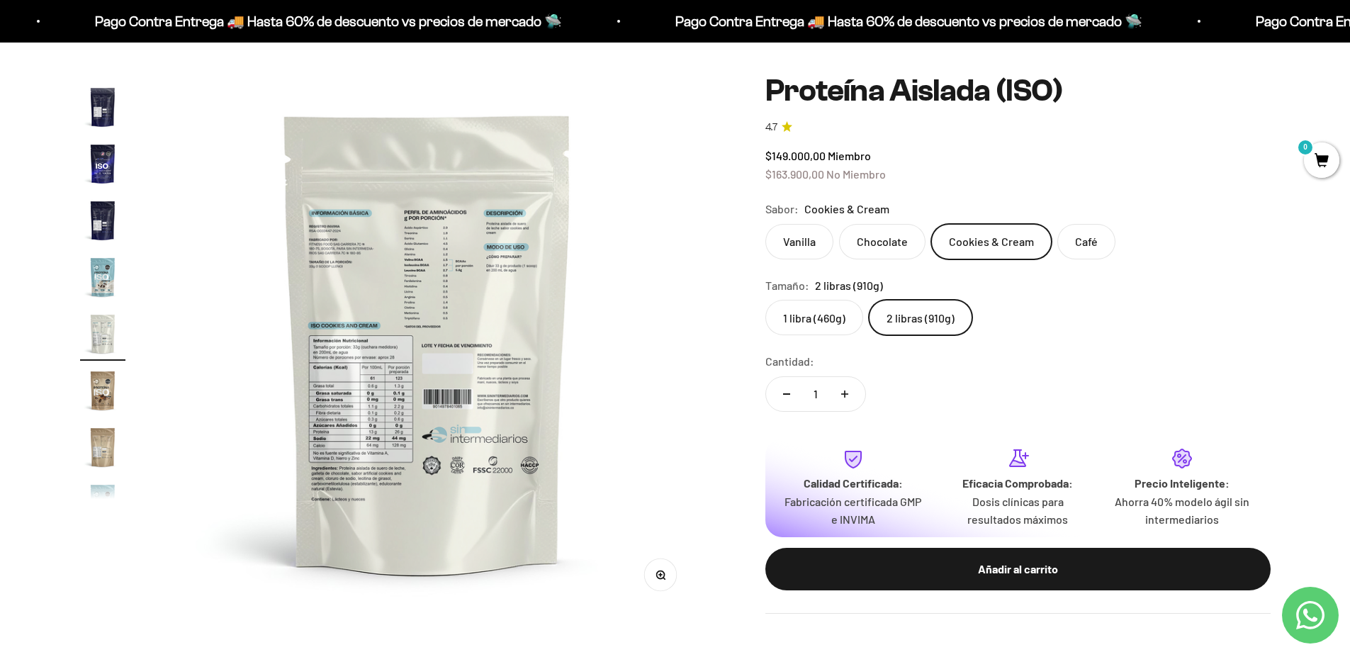
click at [823, 320] on label "1 libra (460g)" at bounding box center [814, 317] width 98 height 35
click at [765, 300] on input "1 libra (460g)" at bounding box center [765, 299] width 1 height 1
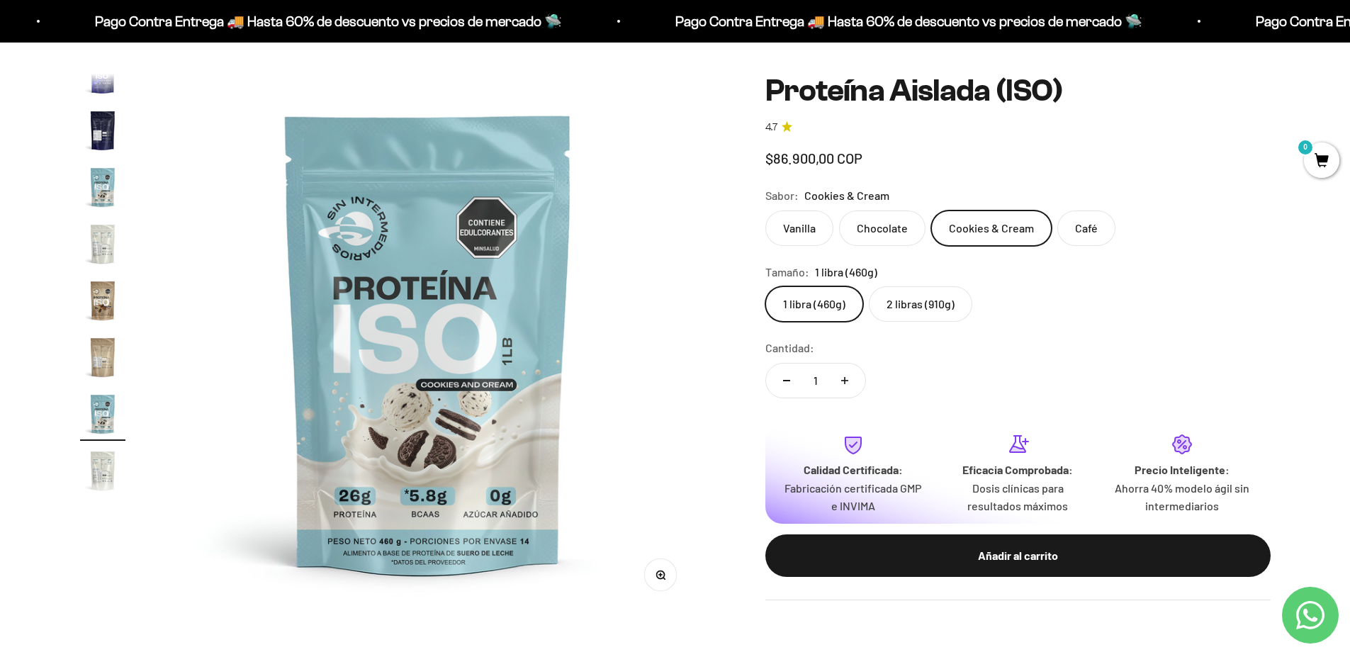
scroll to position [366, 0]
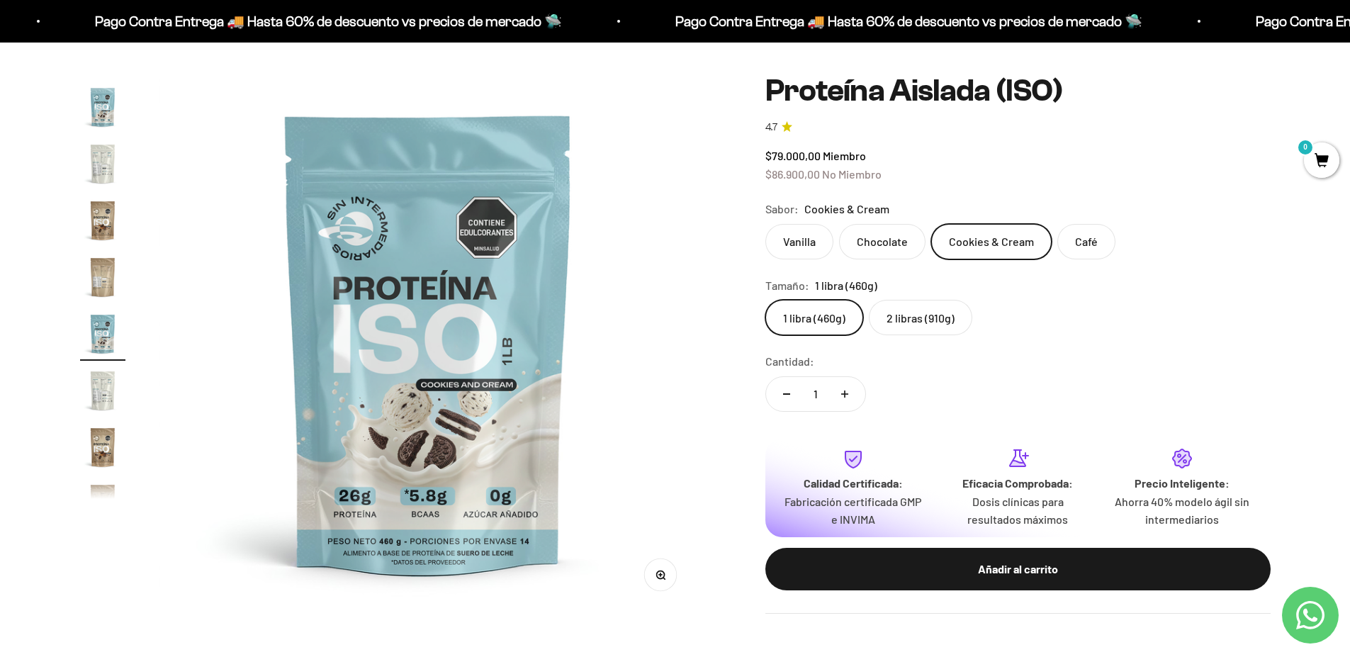
click at [102, 388] on img "Ir al artículo 13" at bounding box center [102, 390] width 45 height 45
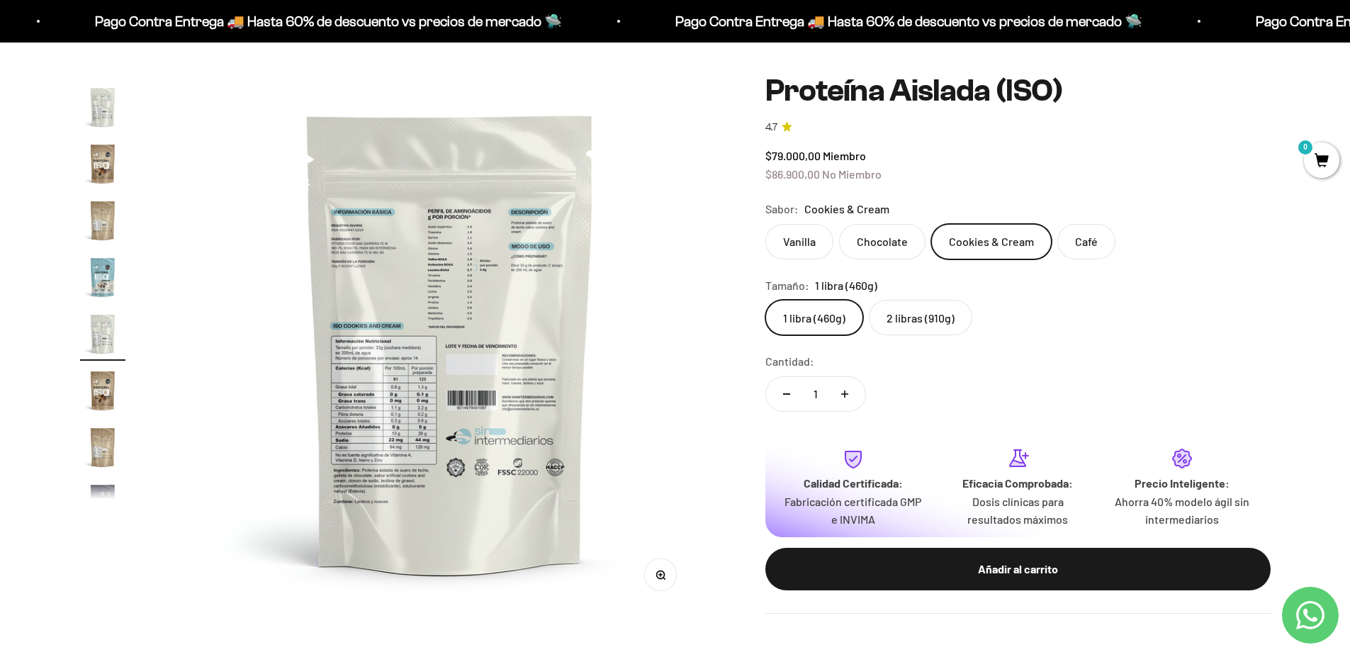
scroll to position [0, 6660]
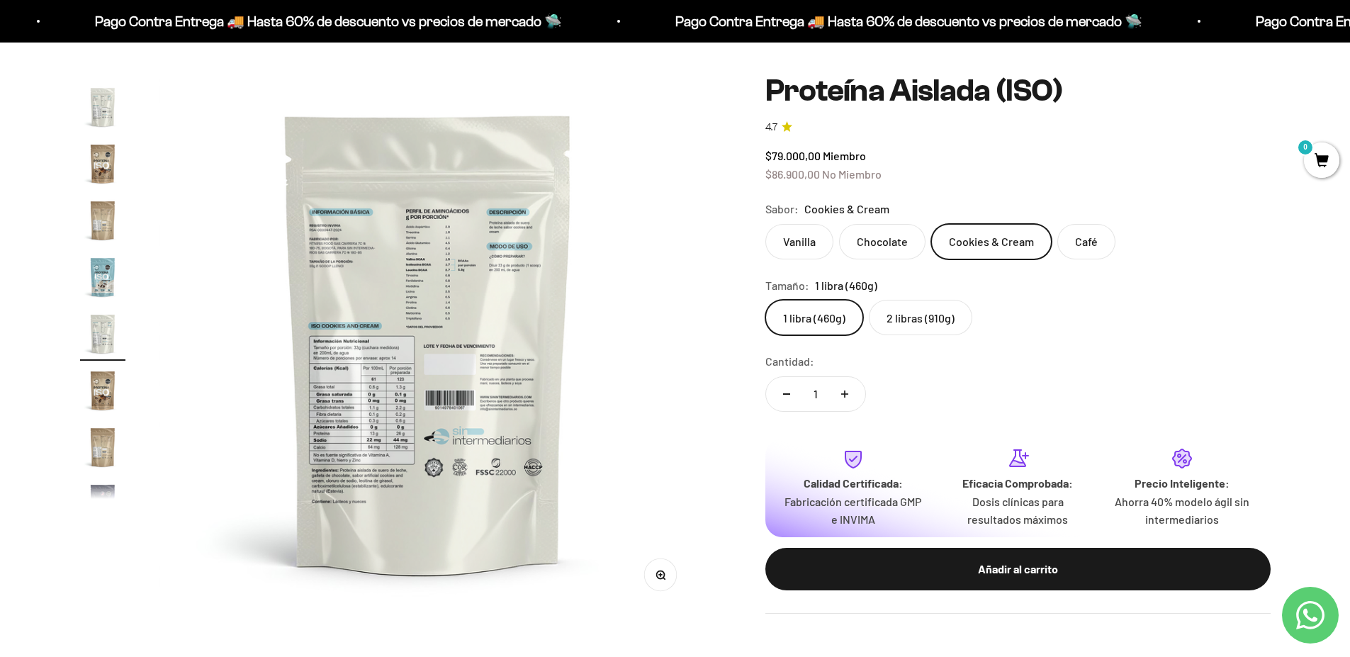
click at [906, 312] on label "2 libras (910g)" at bounding box center [920, 317] width 103 height 35
click at [765, 300] on input "2 libras (910g)" at bounding box center [765, 299] width 1 height 1
